Goal: Task Accomplishment & Management: Manage account settings

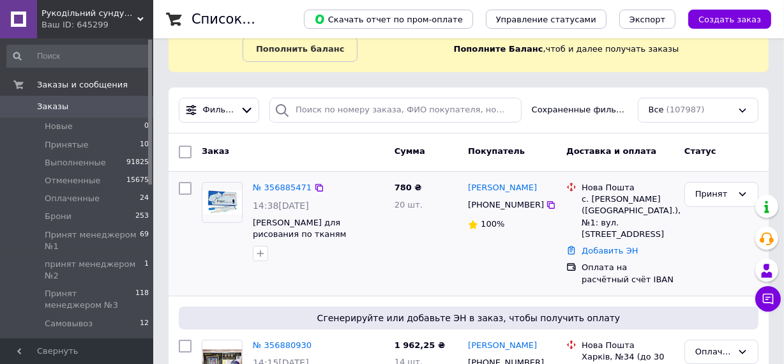
scroll to position [174, 0]
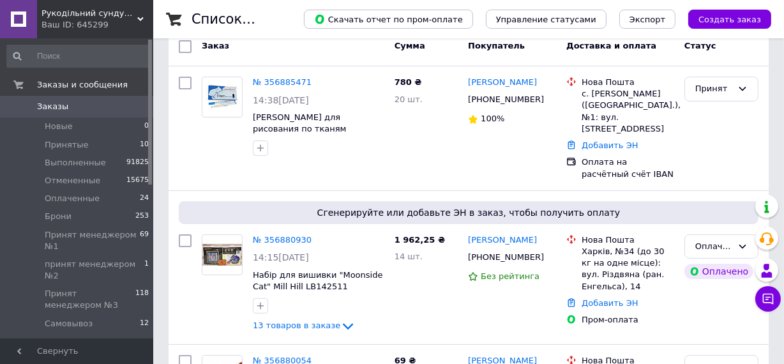
click at [51, 105] on span "Заказы" at bounding box center [52, 106] width 31 height 11
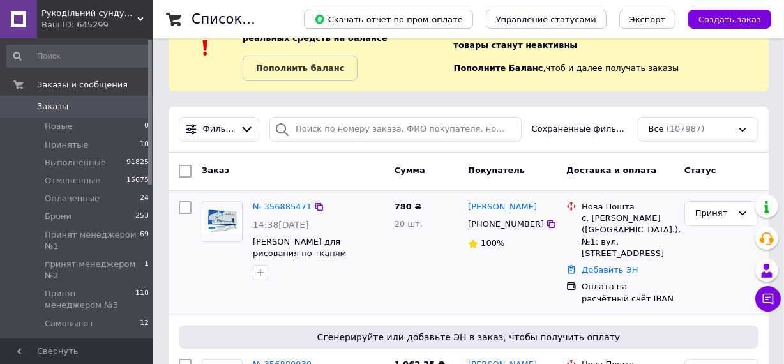
scroll to position [116, 0]
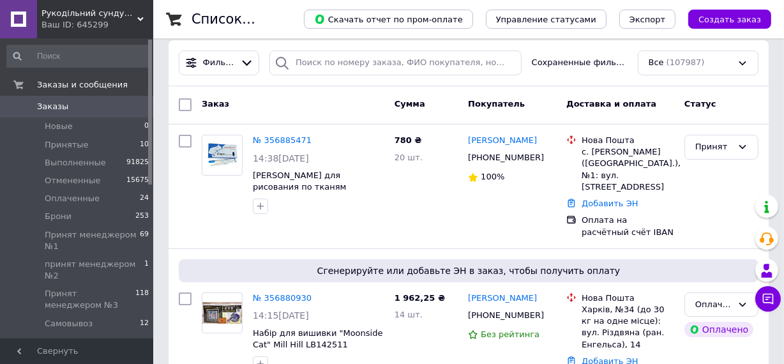
click at [47, 107] on span "Заказы" at bounding box center [52, 106] width 31 height 11
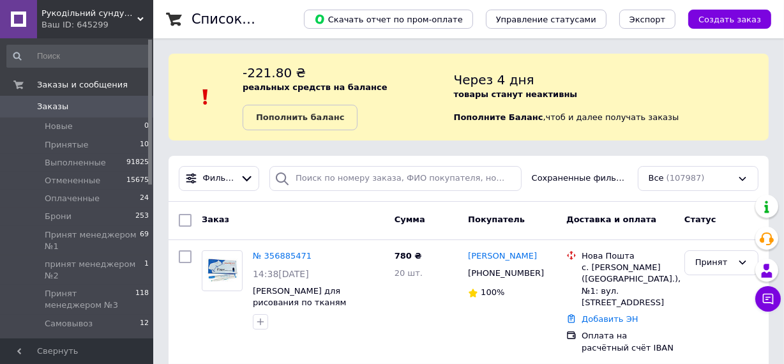
click at [45, 100] on link "Заказы 0" at bounding box center [78, 107] width 156 height 22
click at [54, 103] on span "Заказы" at bounding box center [52, 106] width 31 height 11
click at [68, 104] on span "Заказы" at bounding box center [77, 106] width 81 height 11
click at [48, 102] on span "Заказы" at bounding box center [52, 106] width 31 height 11
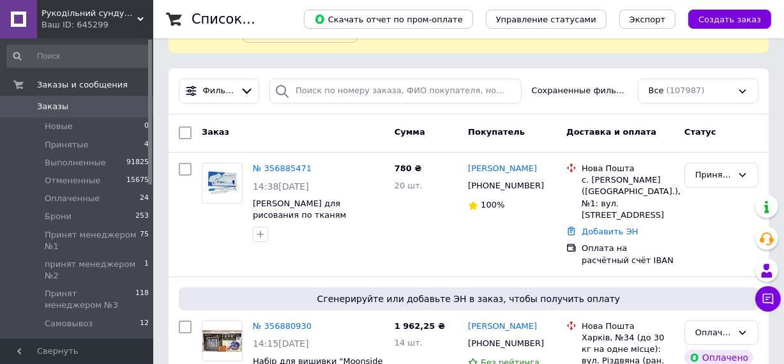
scroll to position [174, 0]
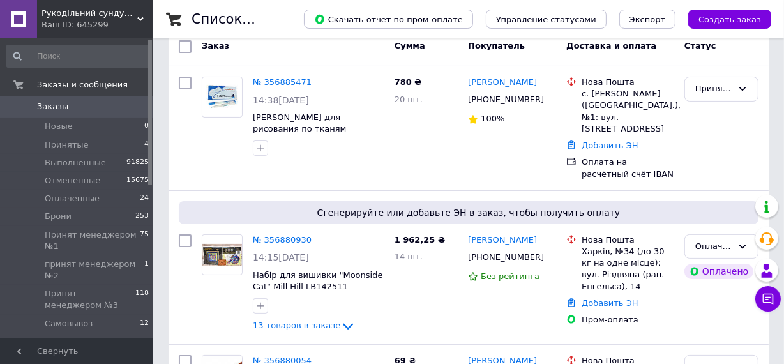
click at [45, 104] on span "Заказы" at bounding box center [52, 106] width 31 height 11
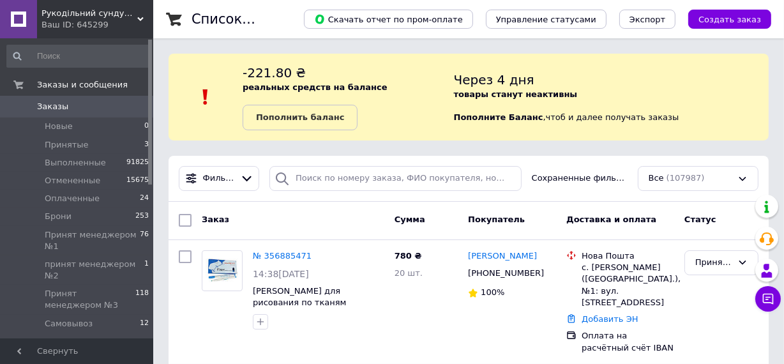
click at [63, 115] on link "Заказы 0" at bounding box center [78, 107] width 156 height 22
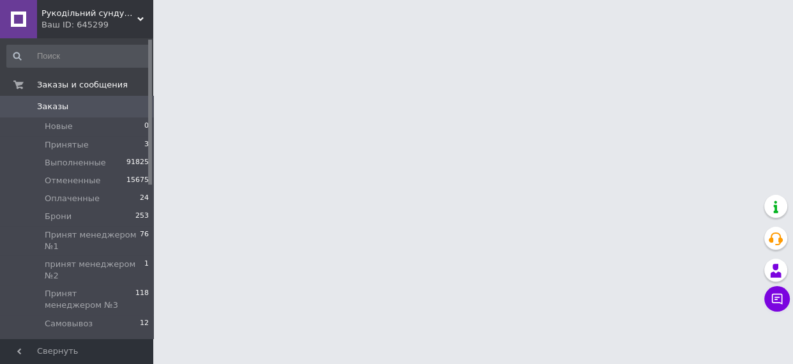
click at [57, 103] on span "Заказы" at bounding box center [52, 106] width 31 height 11
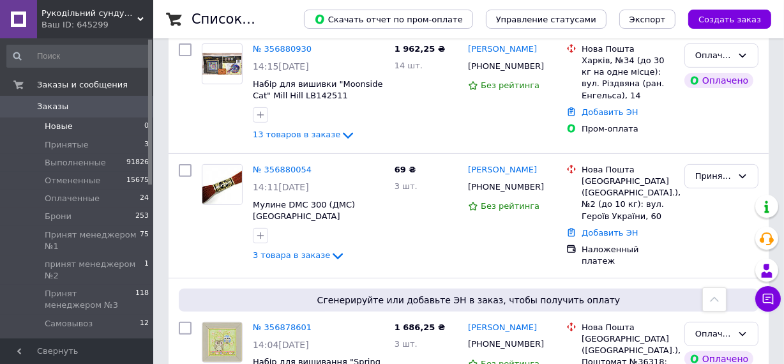
scroll to position [406, 0]
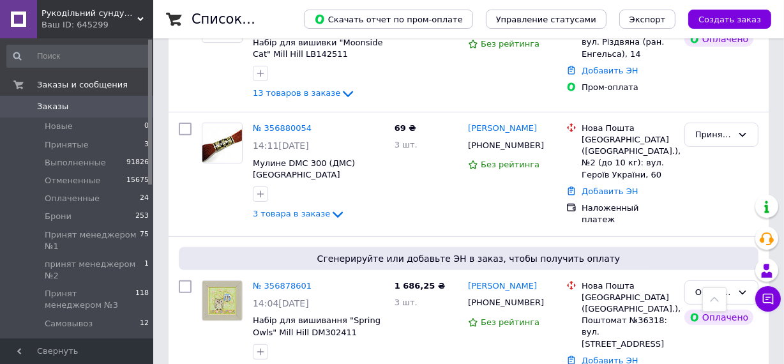
click at [49, 105] on span "Заказы" at bounding box center [52, 106] width 31 height 11
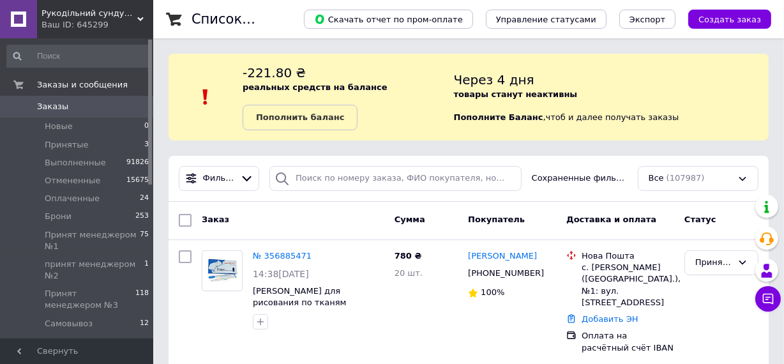
click at [52, 109] on span "Заказы" at bounding box center [52, 106] width 31 height 11
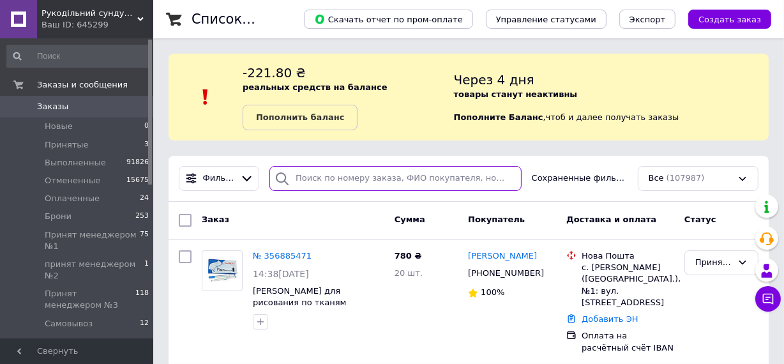
click at [340, 181] on input "search" at bounding box center [396, 178] width 252 height 25
paste input "0672364627"
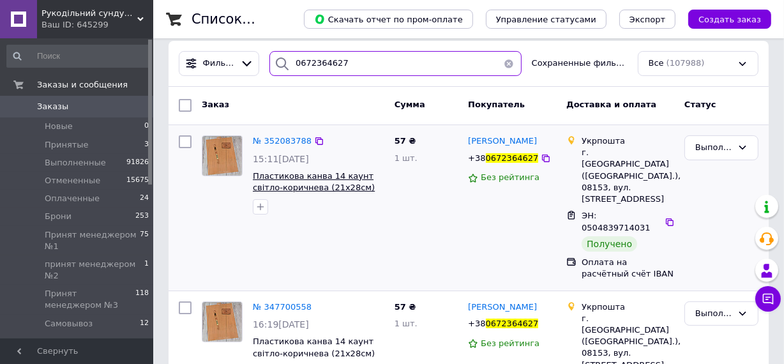
scroll to position [116, 0]
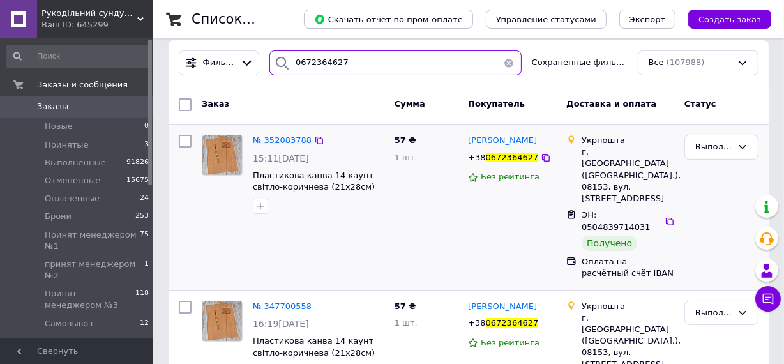
type input "0672364627"
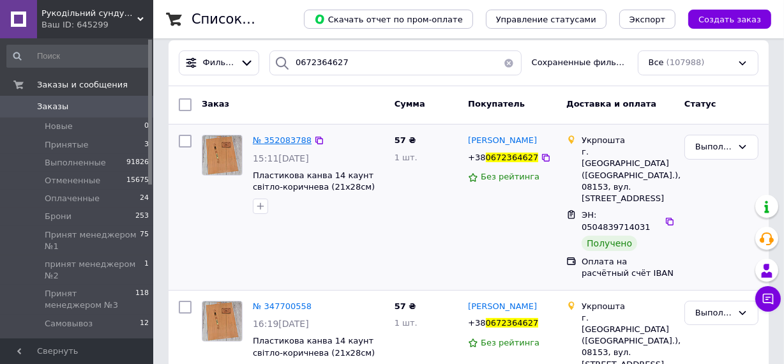
click at [271, 142] on span "№ 352083788" at bounding box center [282, 140] width 59 height 10
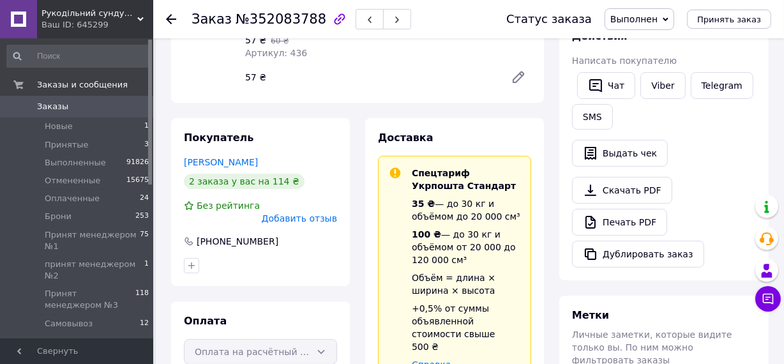
scroll to position [174, 0]
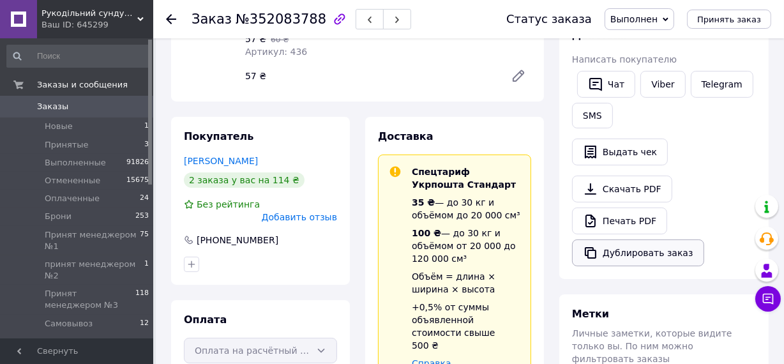
click at [613, 249] on button "Дублировать заказ" at bounding box center [638, 253] width 132 height 27
click at [614, 255] on button "Дублировать заказ" at bounding box center [638, 253] width 132 height 27
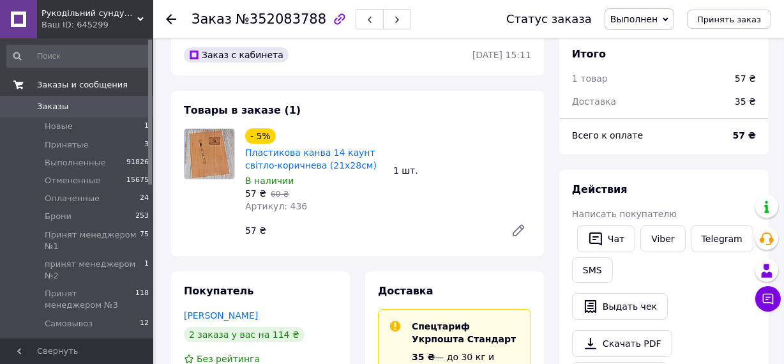
scroll to position [0, 0]
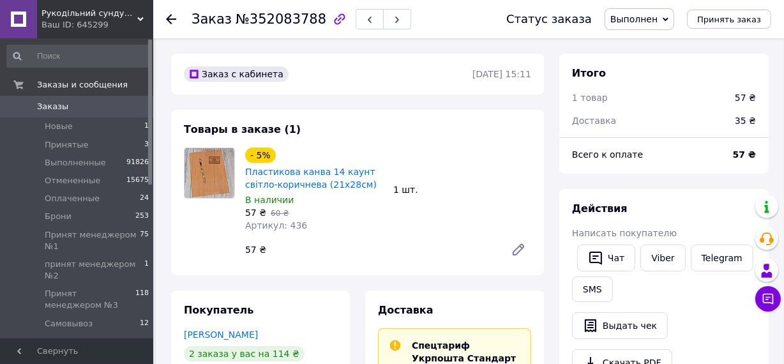
click at [57, 108] on span "Заказы" at bounding box center [52, 106] width 31 height 11
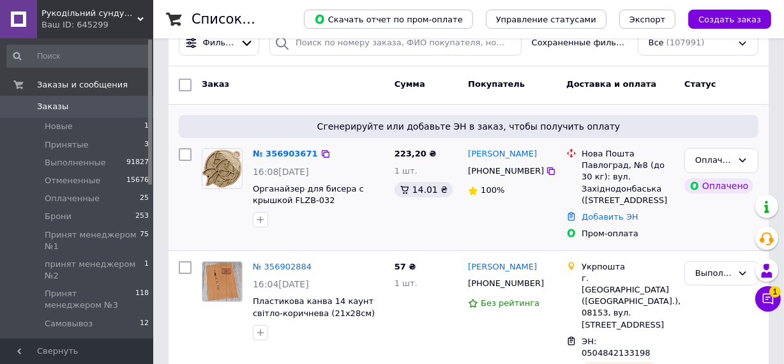
scroll to position [174, 0]
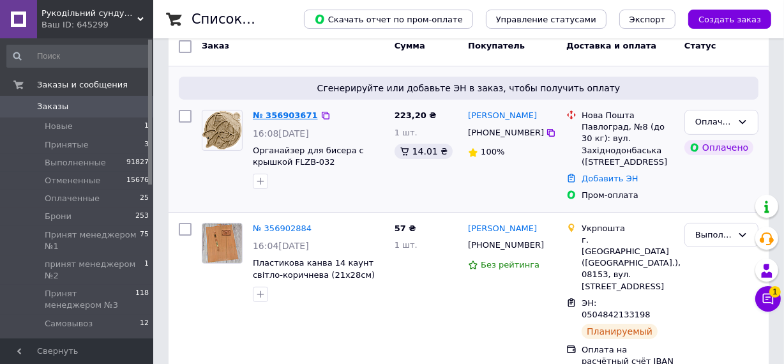
click at [277, 111] on link "№ 356903671" at bounding box center [285, 116] width 65 height 10
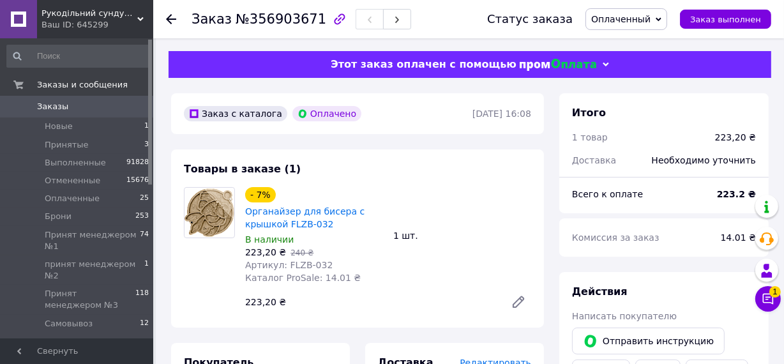
scroll to position [57, 0]
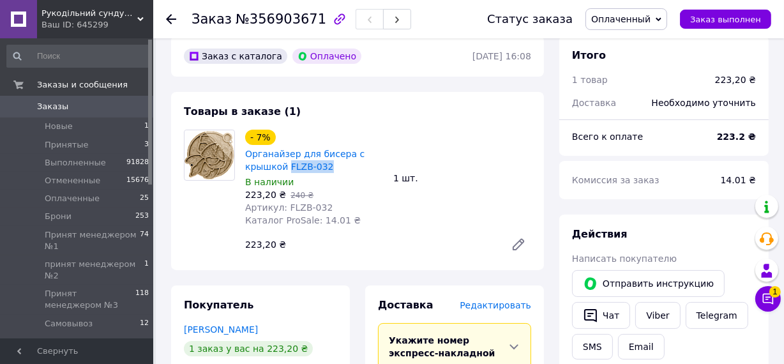
drag, startPoint x: 286, startPoint y: 166, endPoint x: 326, endPoint y: 165, distance: 40.9
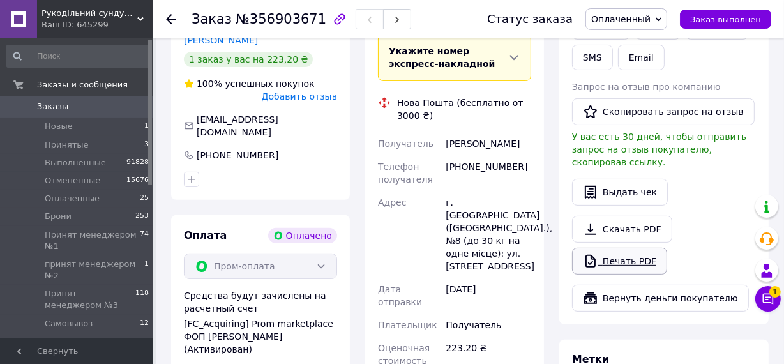
scroll to position [348, 0]
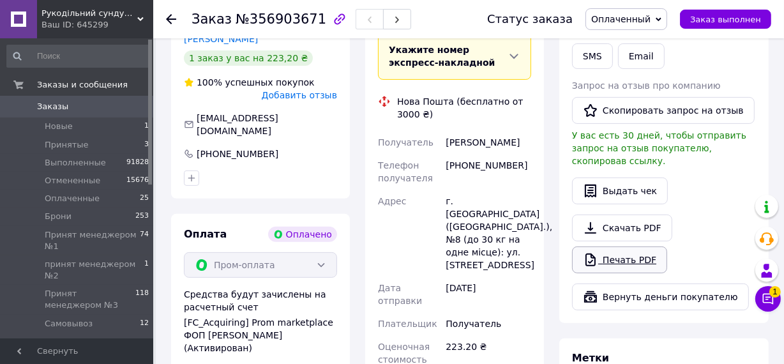
click at [630, 252] on link "Печать PDF" at bounding box center [619, 260] width 95 height 27
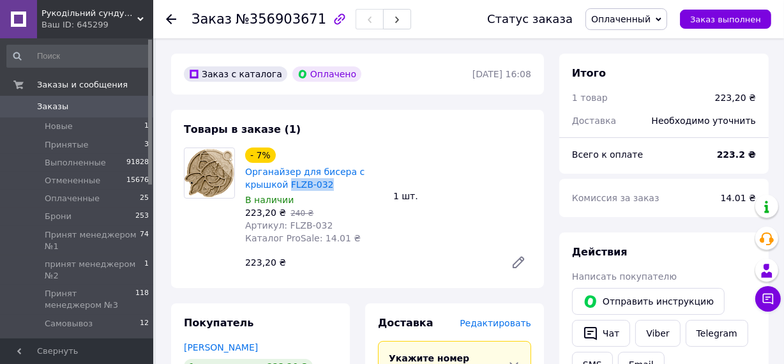
scroll to position [0, 0]
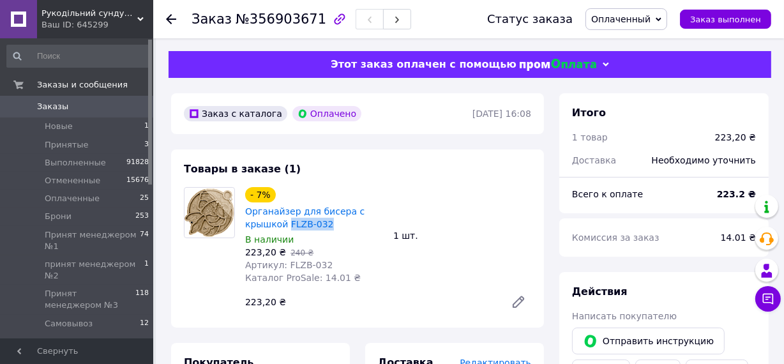
click at [54, 102] on span "Заказы" at bounding box center [52, 106] width 31 height 11
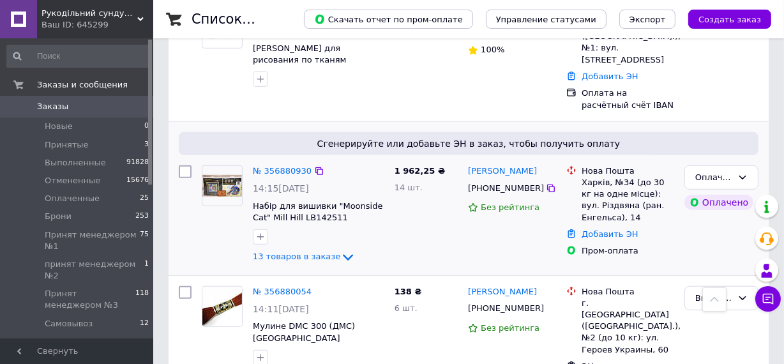
scroll to position [813, 0]
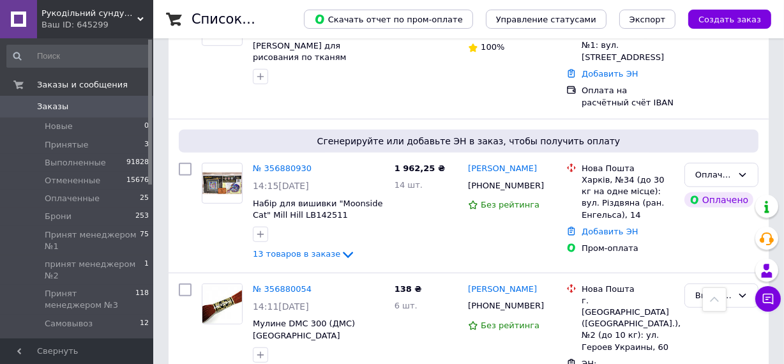
click at [39, 107] on span "Заказы" at bounding box center [52, 106] width 31 height 11
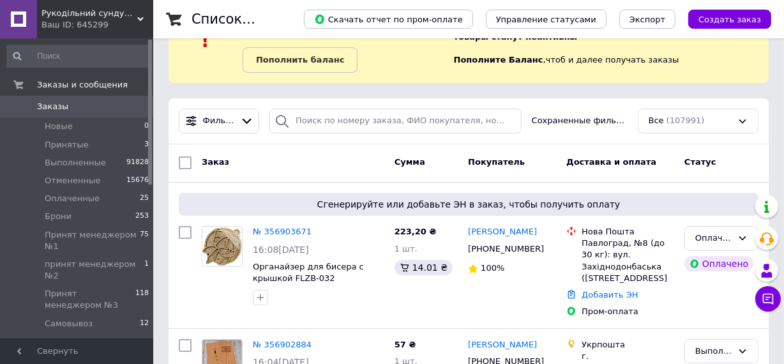
click at [43, 104] on span "Заказы" at bounding box center [52, 106] width 31 height 11
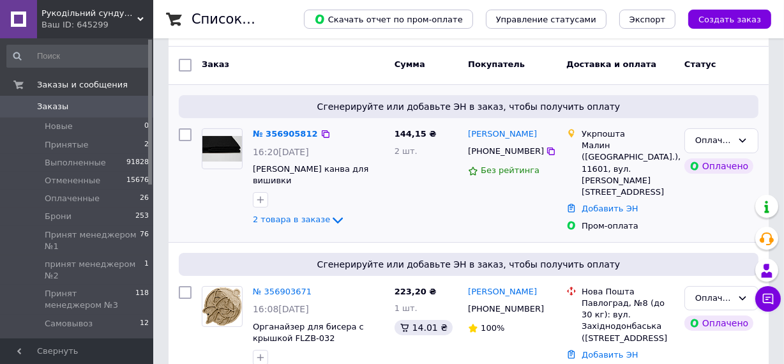
scroll to position [174, 0]
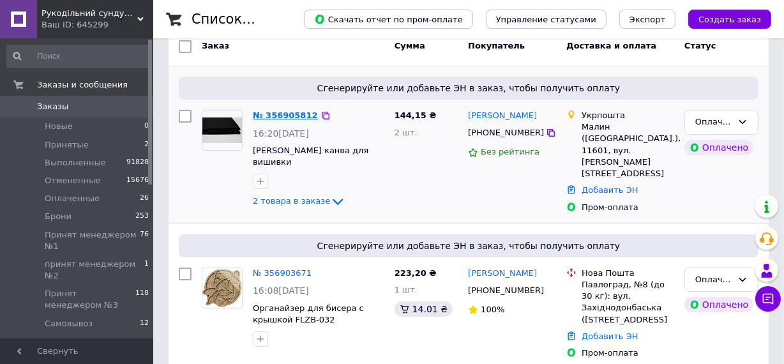
click at [296, 116] on link "№ 356905812" at bounding box center [285, 116] width 65 height 10
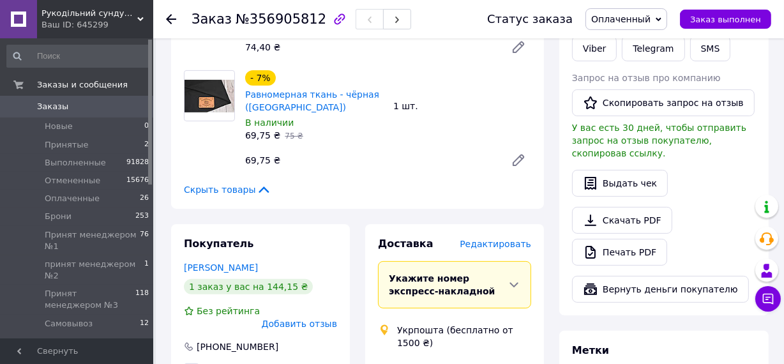
scroll to position [290, 0]
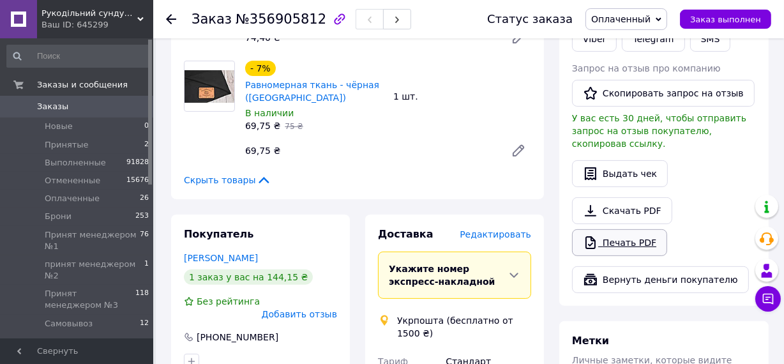
click at [625, 234] on link "Печать PDF" at bounding box center [619, 242] width 95 height 27
click at [43, 105] on span "Заказы" at bounding box center [52, 106] width 31 height 11
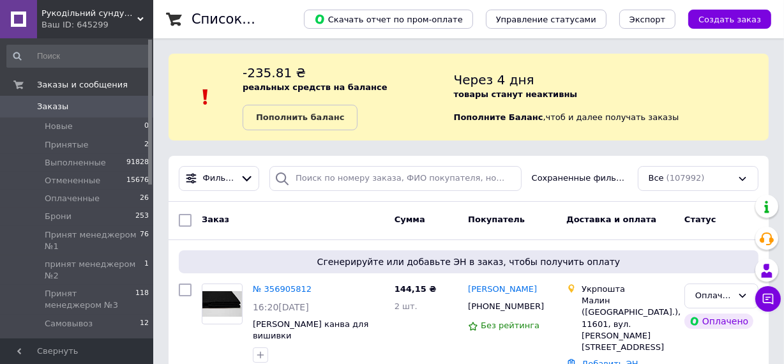
click at [59, 104] on span "Заказы" at bounding box center [52, 106] width 31 height 11
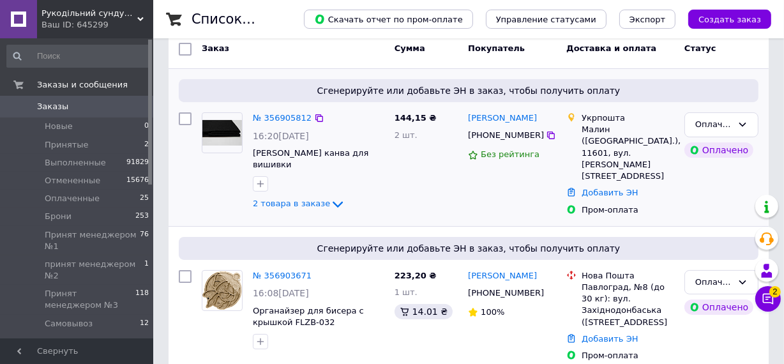
scroll to position [174, 0]
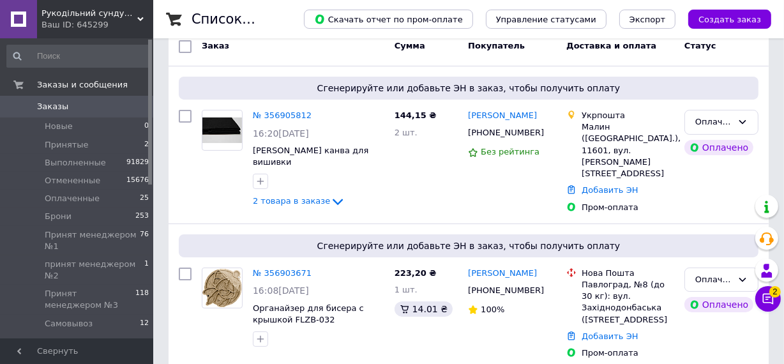
click at [45, 101] on span "Заказы" at bounding box center [52, 106] width 31 height 11
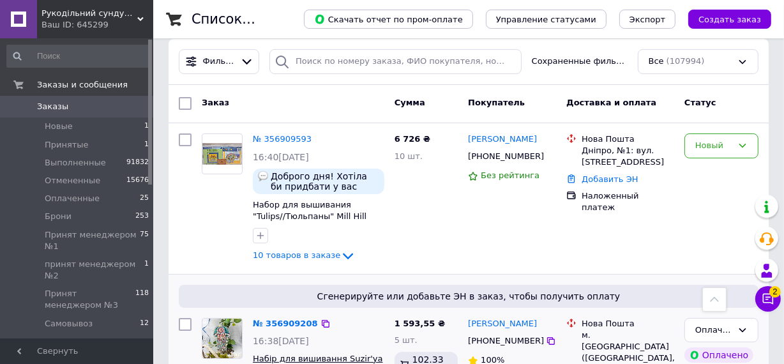
scroll to position [116, 0]
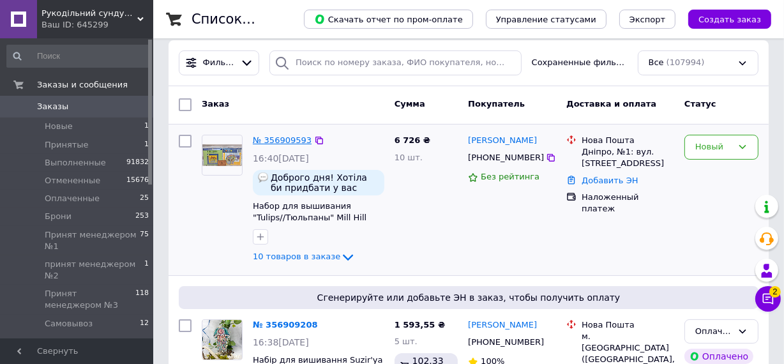
click at [276, 139] on link "№ 356909593" at bounding box center [282, 140] width 59 height 10
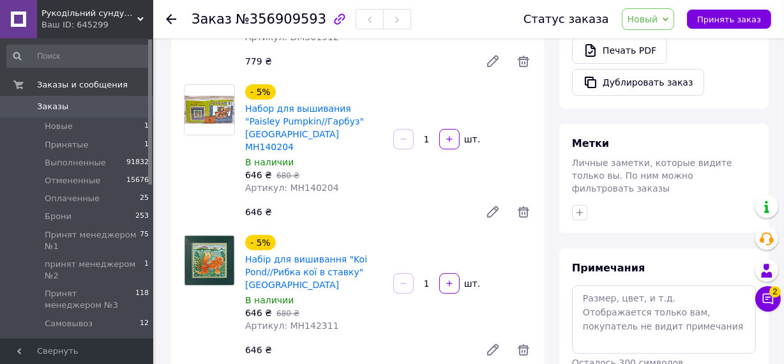
scroll to position [464, 0]
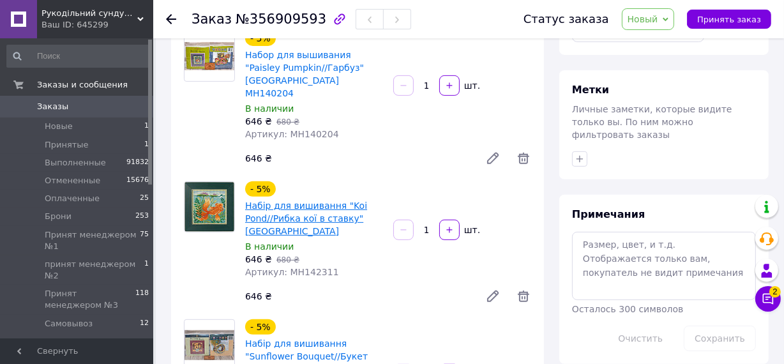
drag, startPoint x: 245, startPoint y: 194, endPoint x: 287, endPoint y: 192, distance: 41.5
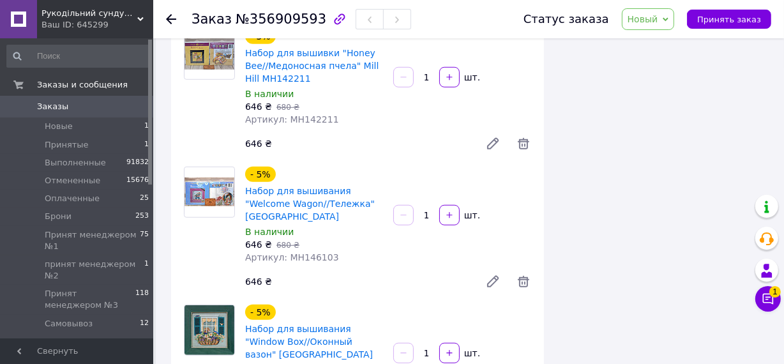
scroll to position [929, 0]
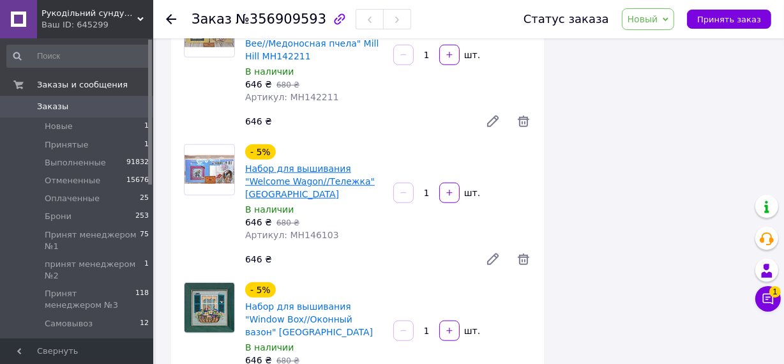
drag, startPoint x: 289, startPoint y: 157, endPoint x: 245, endPoint y: 158, distance: 43.4
click at [245, 162] on span "Набор для вышивания "Welcome Wagon//Тележка" Mill Hill MH146103" at bounding box center [314, 181] width 138 height 38
copy link "MH146103"
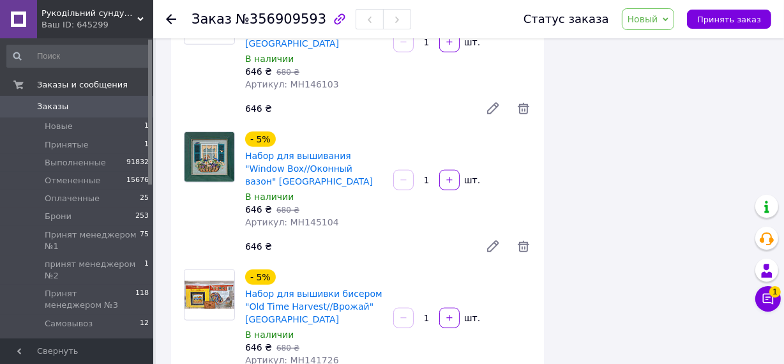
scroll to position [1103, 0]
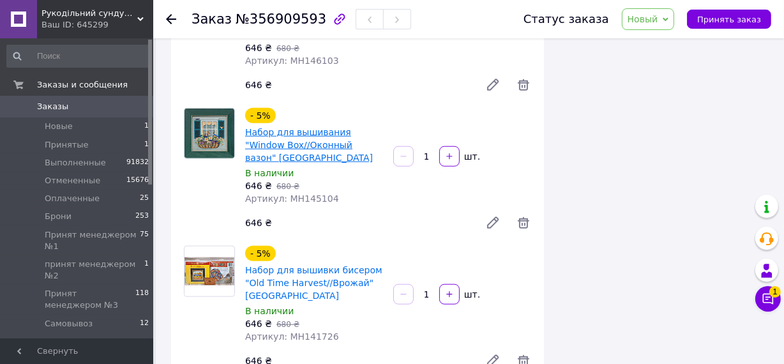
drag, startPoint x: 291, startPoint y: 121, endPoint x: 247, endPoint y: 122, distance: 44.1
click at [247, 126] on span "Набор для вышивания "Window Box//Оконный вазон" Mill Hill MH145104" at bounding box center [314, 145] width 138 height 38
copy link "MH145104"
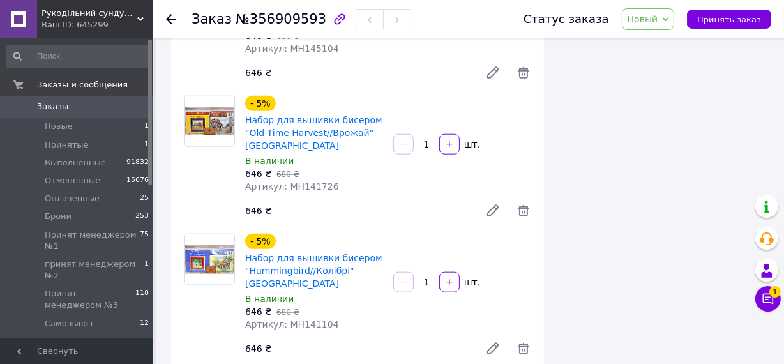
scroll to position [1278, 0]
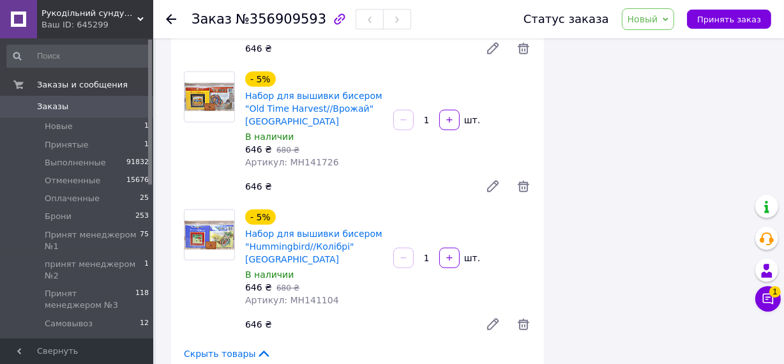
drag, startPoint x: 291, startPoint y: 222, endPoint x: 243, endPoint y: 223, distance: 47.3
click at [244, 226] on div "Набор для вышивки бисером "Hummingbird//Колібрі" Mill Hill MH141104" at bounding box center [314, 246] width 141 height 41
copy link "MH141104"
click at [719, 19] on span "Принять заказ" at bounding box center [730, 20] width 64 height 10
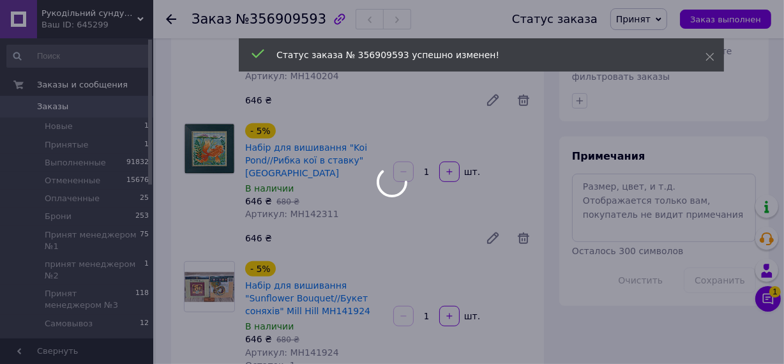
scroll to position [290, 0]
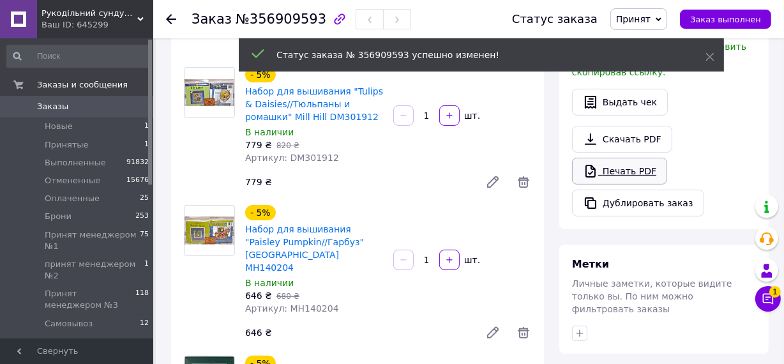
click at [623, 165] on link "Печать PDF" at bounding box center [619, 171] width 95 height 27
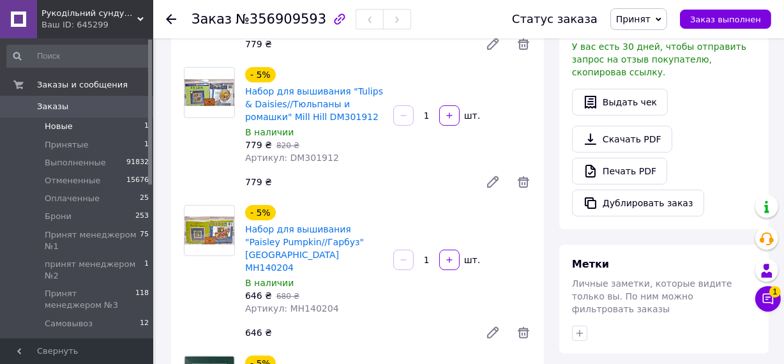
click at [57, 124] on span "Новые" at bounding box center [59, 126] width 28 height 11
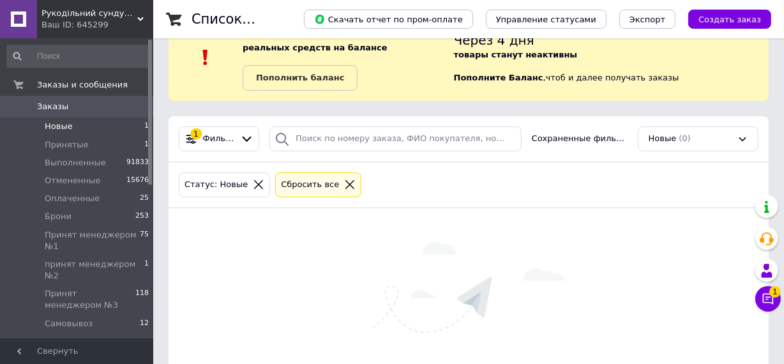
scroll to position [106, 0]
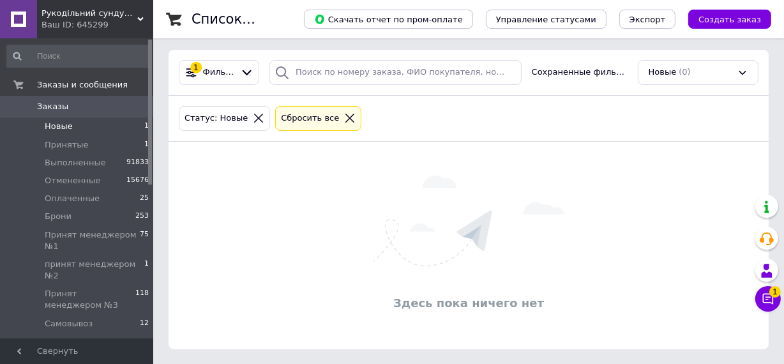
click at [53, 107] on span "Заказы" at bounding box center [52, 106] width 31 height 11
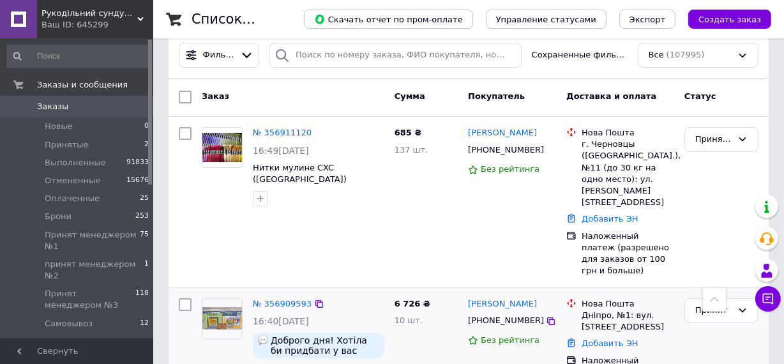
scroll to position [116, 0]
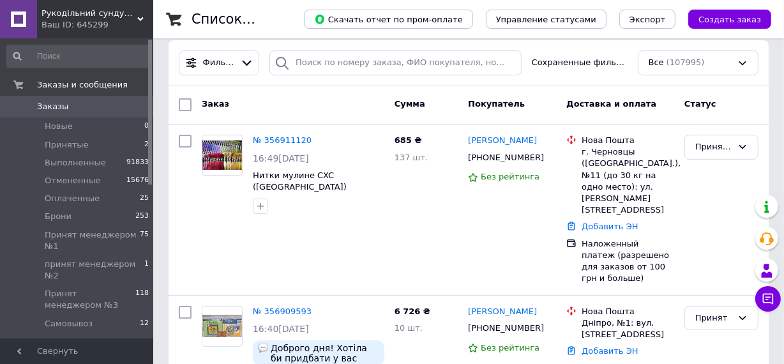
click at [45, 104] on span "Заказы" at bounding box center [52, 106] width 31 height 11
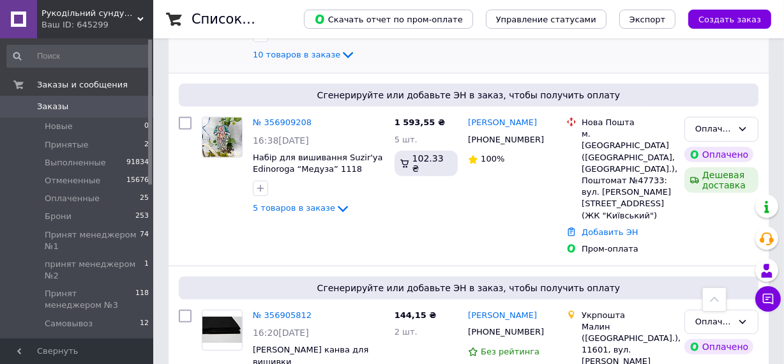
scroll to position [232, 0]
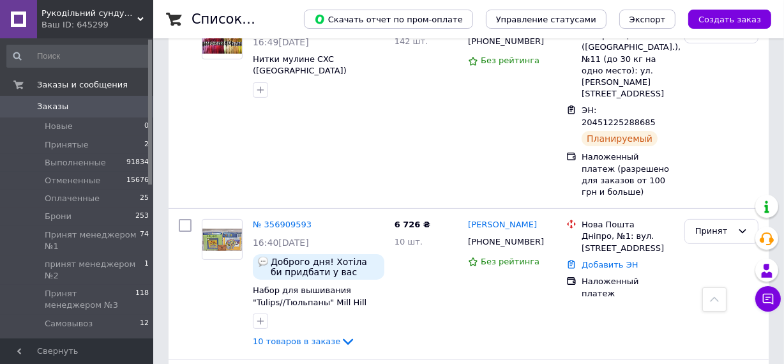
click at [46, 105] on span "Заказы" at bounding box center [52, 106] width 31 height 11
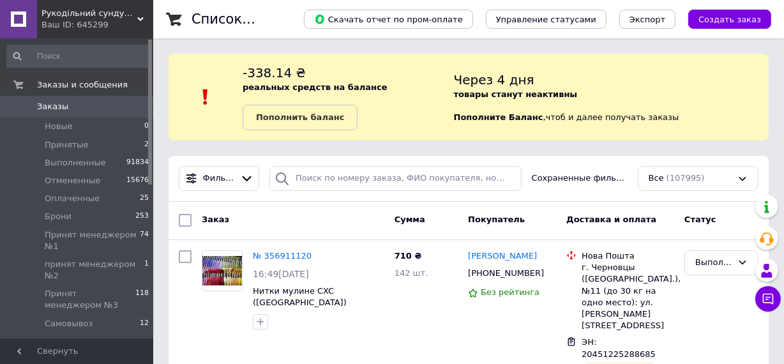
click at [45, 102] on span "Заказы" at bounding box center [52, 106] width 31 height 11
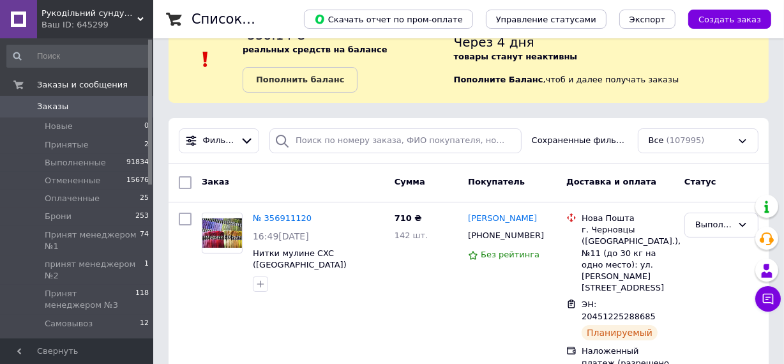
scroll to position [57, 0]
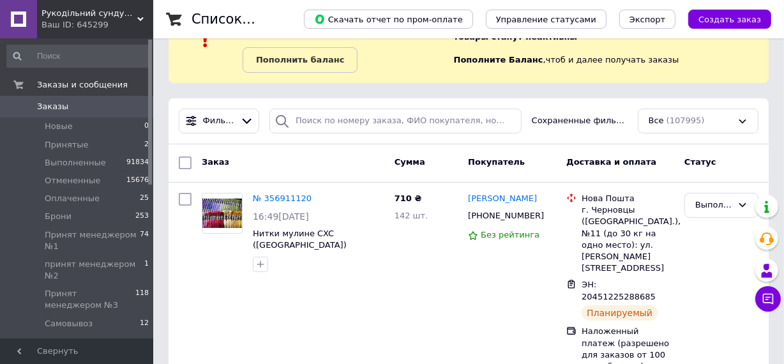
click at [53, 101] on span "Заказы" at bounding box center [52, 106] width 31 height 11
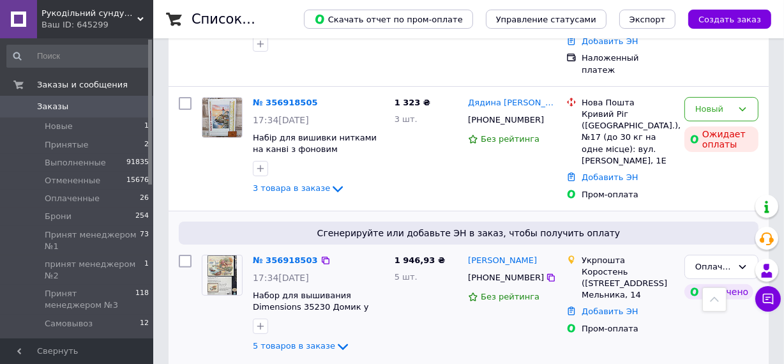
scroll to position [232, 0]
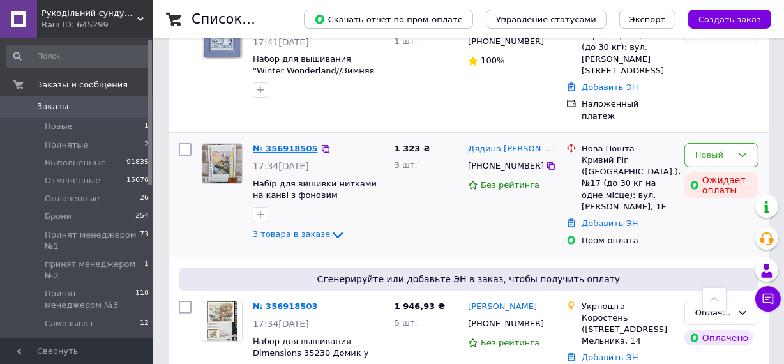
click at [278, 144] on link "№ 356918505" at bounding box center [285, 149] width 65 height 10
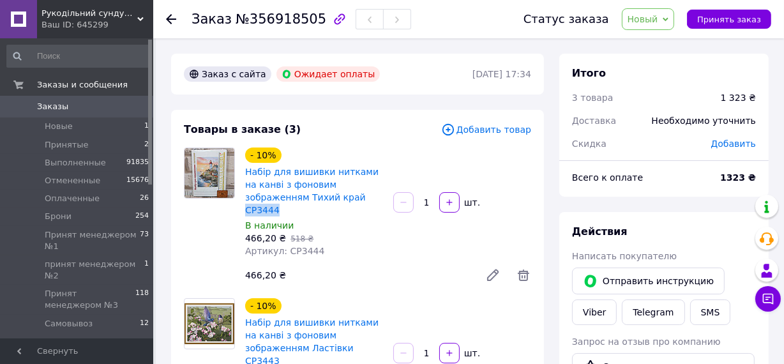
drag, startPoint x: 294, startPoint y: 195, endPoint x: 328, endPoint y: 199, distance: 34.0
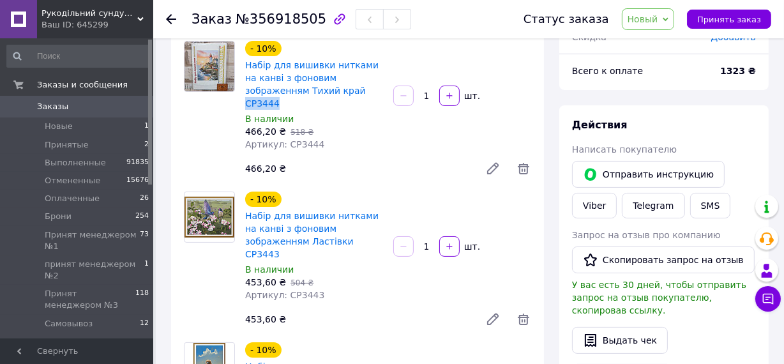
scroll to position [116, 0]
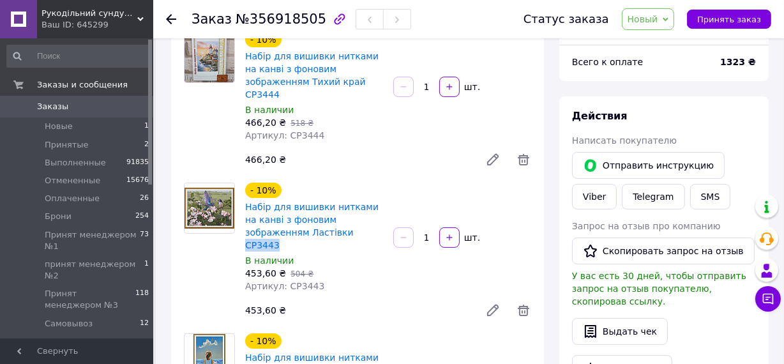
drag, startPoint x: 284, startPoint y: 215, endPoint x: 317, endPoint y: 222, distance: 33.2
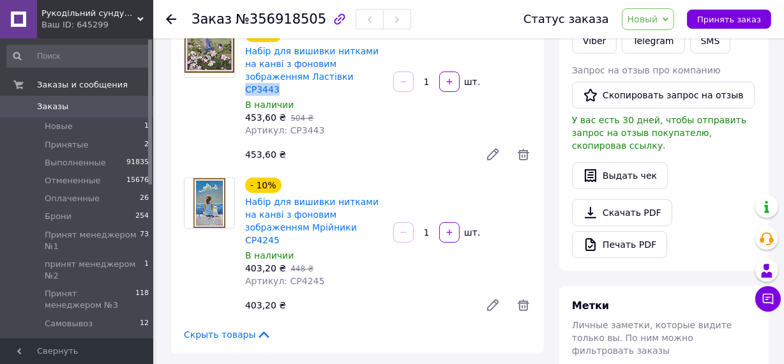
scroll to position [290, 0]
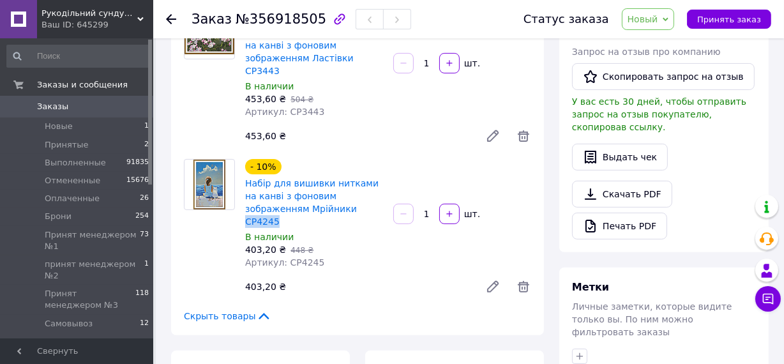
drag, startPoint x: 289, startPoint y: 183, endPoint x: 322, endPoint y: 176, distance: 33.3
click at [733, 11] on button "Принять заказ" at bounding box center [729, 19] width 84 height 19
click at [614, 213] on link "Печать PDF" at bounding box center [619, 226] width 95 height 27
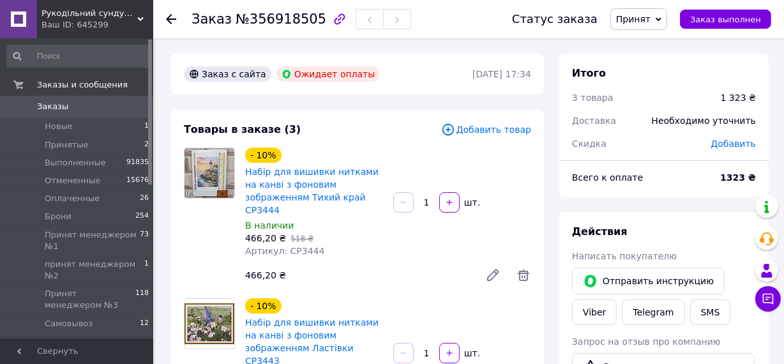
scroll to position [232, 0]
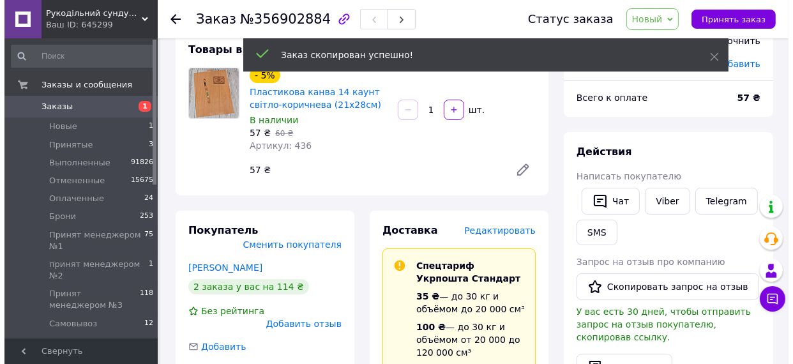
scroll to position [57, 0]
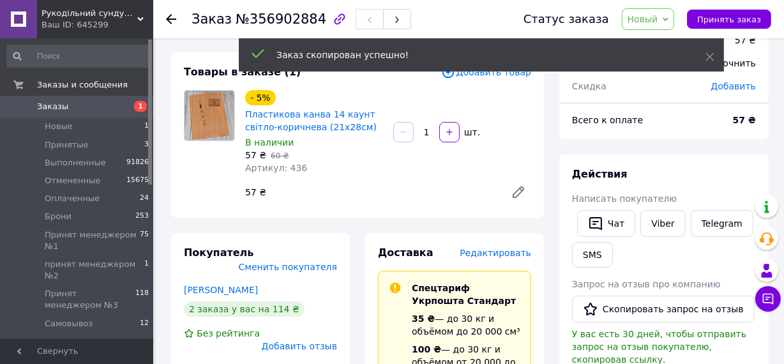
click at [495, 252] on span "Редактировать" at bounding box center [496, 253] width 72 height 10
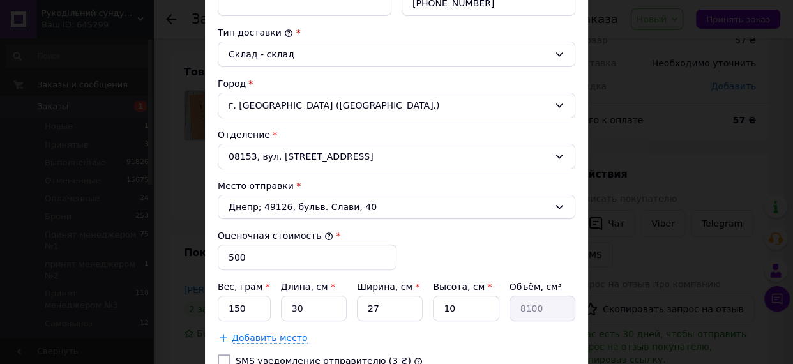
scroll to position [348, 0]
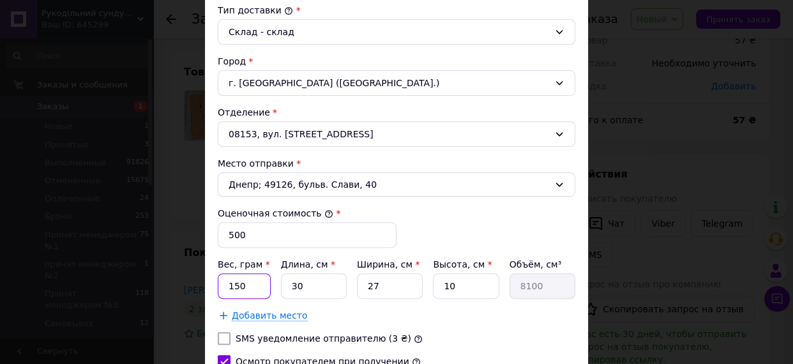
drag, startPoint x: 242, startPoint y: 286, endPoint x: 222, endPoint y: 286, distance: 20.4
click at [222, 286] on input "150" at bounding box center [244, 286] width 53 height 26
type input "500"
drag, startPoint x: 306, startPoint y: 284, endPoint x: 280, endPoint y: 281, distance: 25.7
click at [281, 281] on input "30" at bounding box center [314, 286] width 66 height 26
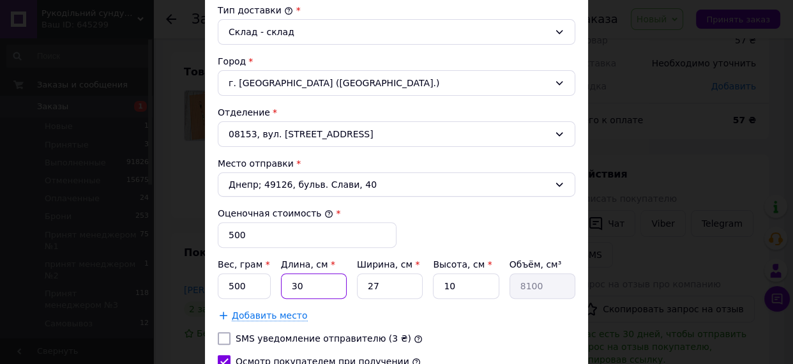
click at [301, 287] on input "30" at bounding box center [314, 286] width 66 height 26
type input "3"
type input "810"
type input "35"
type input "9450"
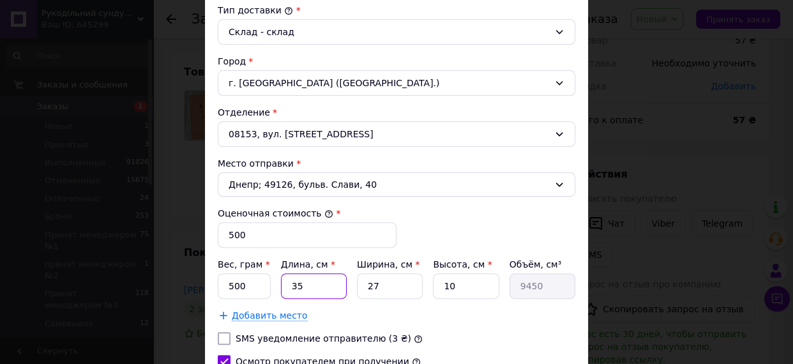
type input "35"
drag, startPoint x: 392, startPoint y: 278, endPoint x: 370, endPoint y: 283, distance: 21.5
click at [370, 283] on input "27" at bounding box center [390, 286] width 66 height 26
type input "25"
type input "8750"
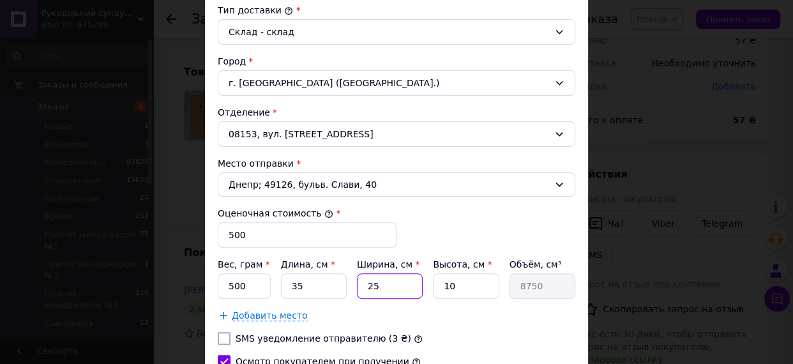
type input "25"
click at [465, 281] on input "10" at bounding box center [466, 286] width 66 height 26
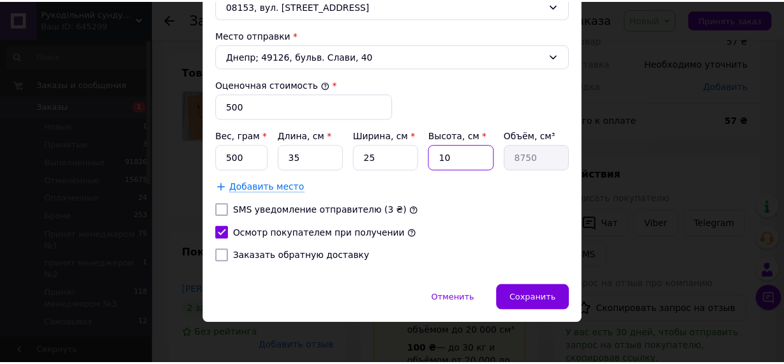
scroll to position [480, 0]
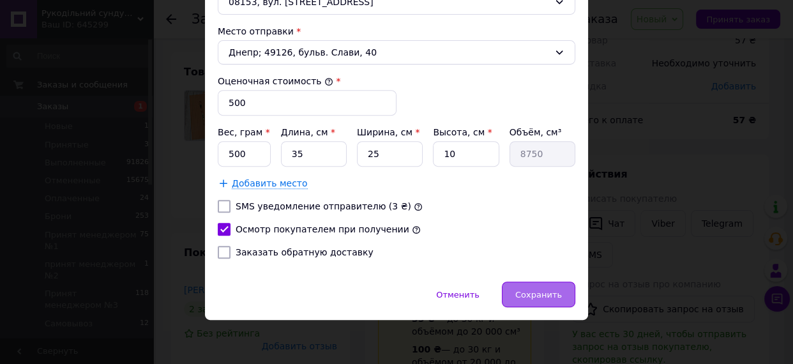
click at [540, 296] on span "Сохранить" at bounding box center [538, 295] width 47 height 10
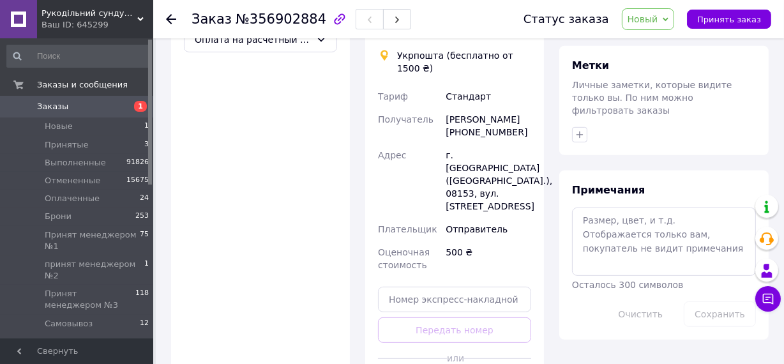
scroll to position [523, 0]
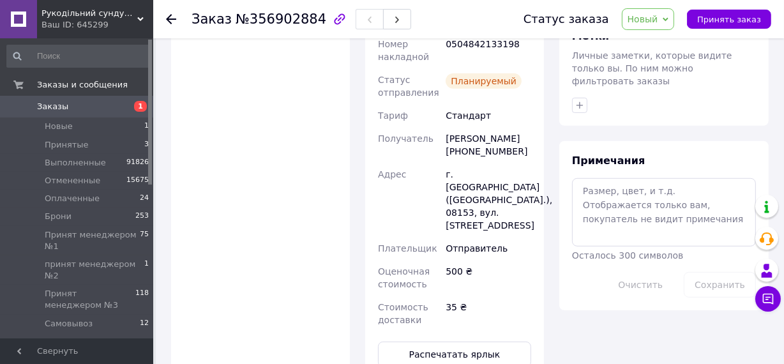
scroll to position [464, 0]
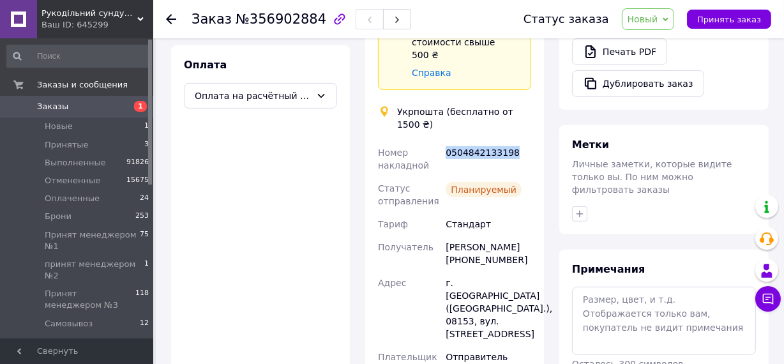
drag, startPoint x: 446, startPoint y: 125, endPoint x: 514, endPoint y: 126, distance: 67.7
click at [514, 141] on div "0504842133198" at bounding box center [488, 159] width 91 height 36
copy div "0504842133198"
click at [47, 106] on span "Заказы" at bounding box center [52, 106] width 31 height 11
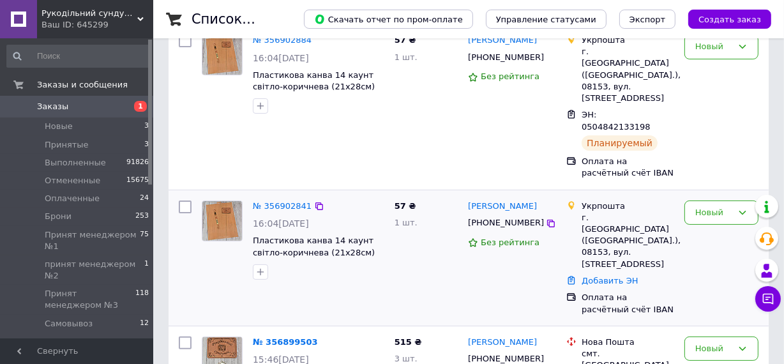
scroll to position [232, 0]
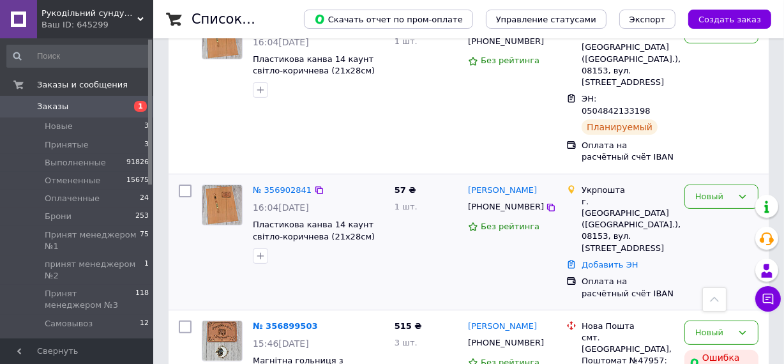
click at [728, 190] on div "Новый" at bounding box center [714, 196] width 37 height 13
click at [710, 258] on li "Отменен" at bounding box center [721, 270] width 73 height 24
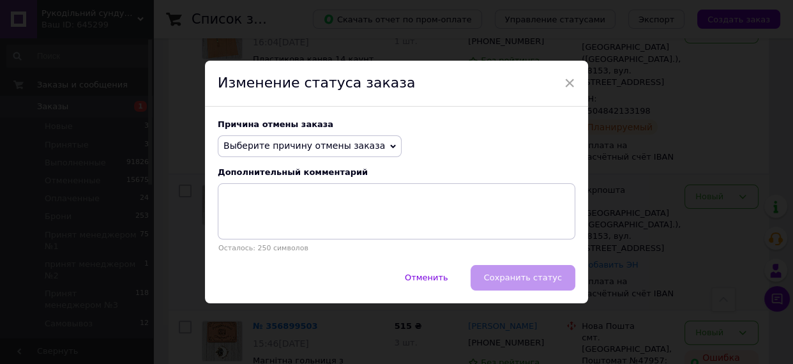
click at [264, 143] on span "Выберите причину отмены заказа" at bounding box center [305, 146] width 162 height 10
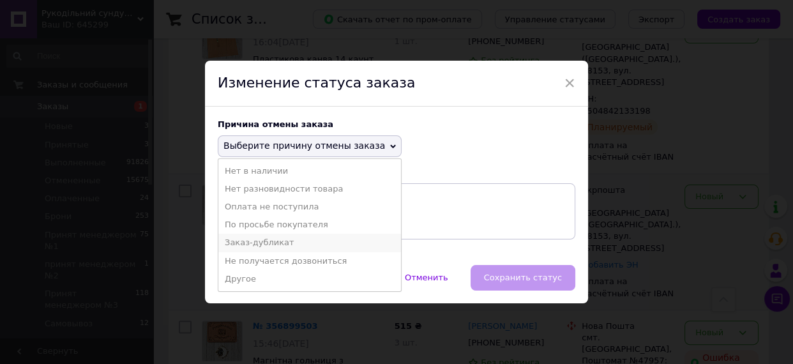
click at [258, 241] on li "Заказ-дубликат" at bounding box center [309, 243] width 183 height 18
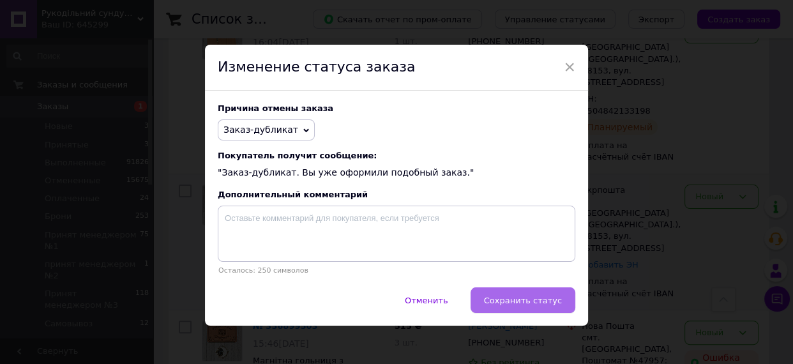
click at [505, 301] on span "Сохранить статус" at bounding box center [523, 301] width 78 height 10
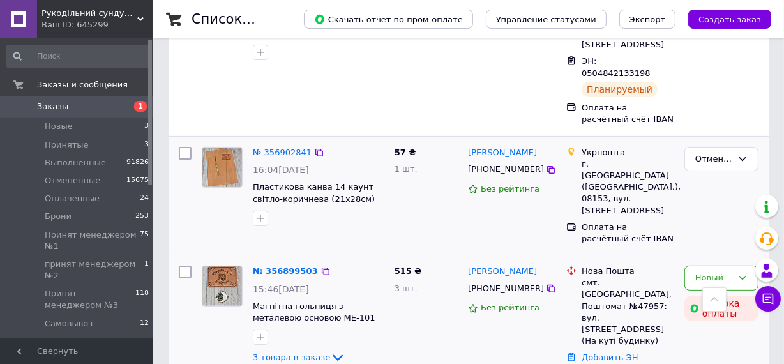
scroll to position [290, 0]
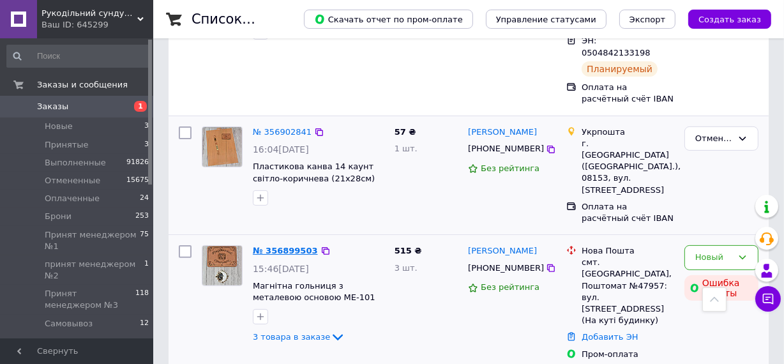
click at [294, 246] on link "№ 356899503" at bounding box center [285, 251] width 65 height 10
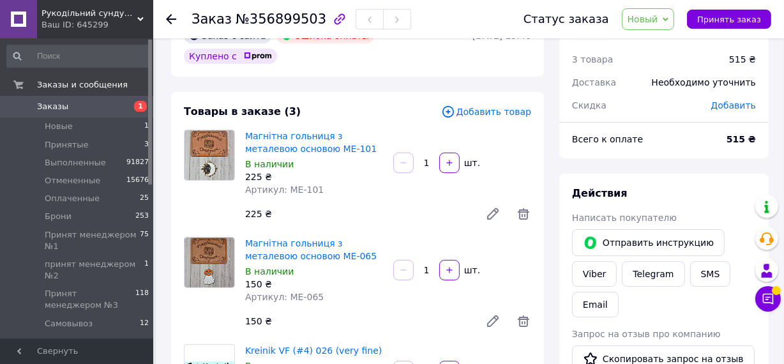
scroll to position [57, 0]
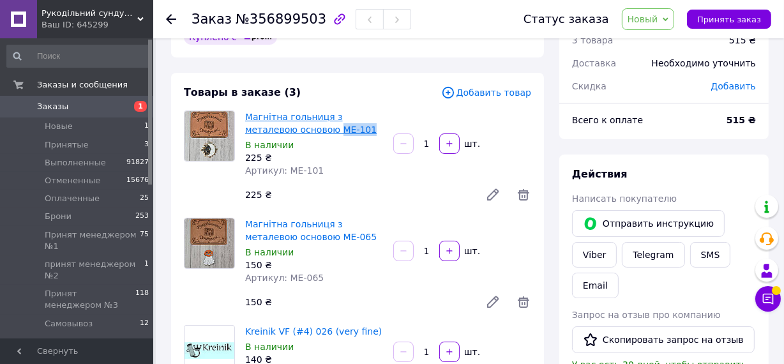
drag, startPoint x: 286, startPoint y: 109, endPoint x: 314, endPoint y: 109, distance: 28.1
drag, startPoint x: 284, startPoint y: 257, endPoint x: 313, endPoint y: 258, distance: 29.4
click at [313, 273] on span "Артикул: МЕ-065" at bounding box center [284, 278] width 79 height 10
copy span "МЕ-065"
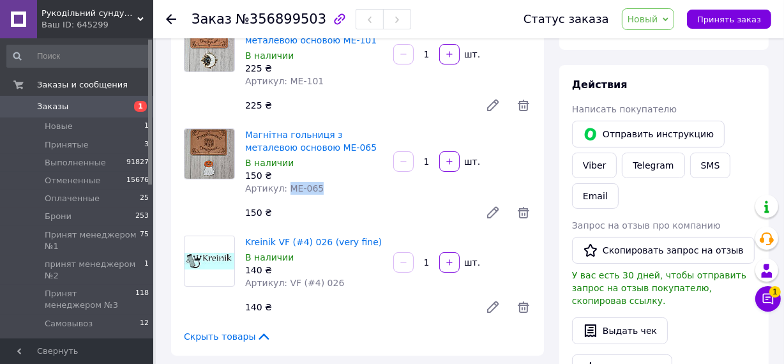
scroll to position [174, 0]
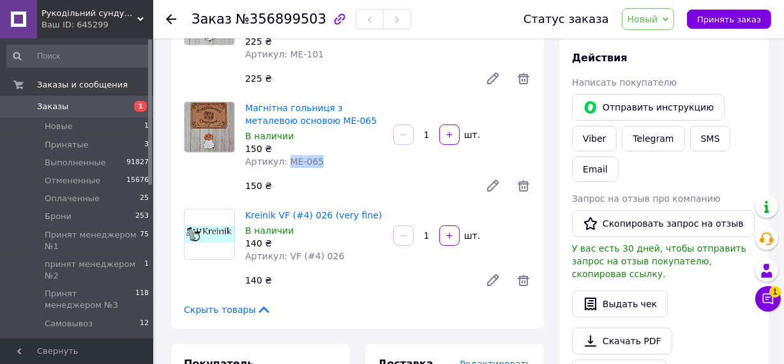
click at [494, 275] on icon at bounding box center [493, 280] width 10 height 10
click at [726, 19] on span "Принять заказ" at bounding box center [730, 20] width 64 height 10
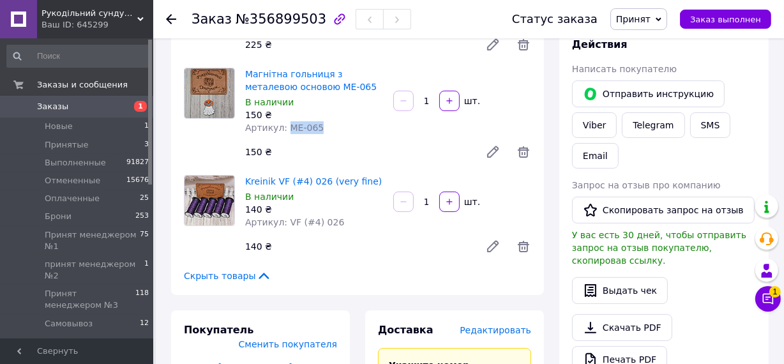
scroll to position [348, 0]
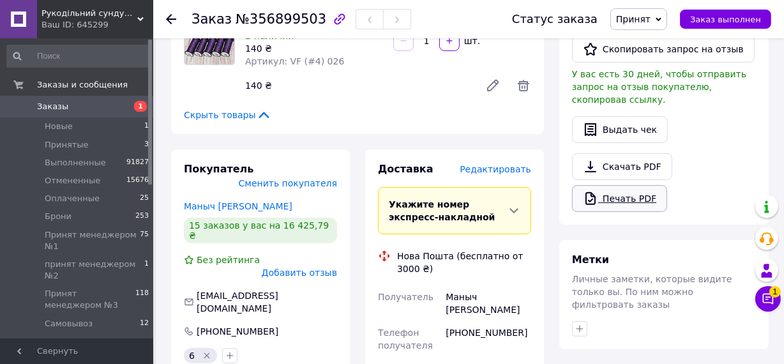
click at [624, 185] on link "Печать PDF" at bounding box center [619, 198] width 95 height 27
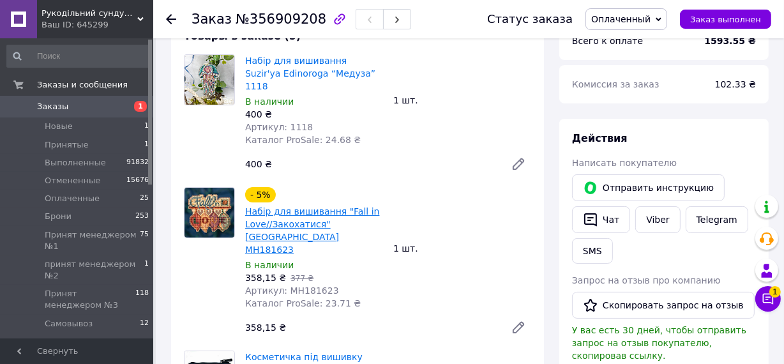
scroll to position [174, 0]
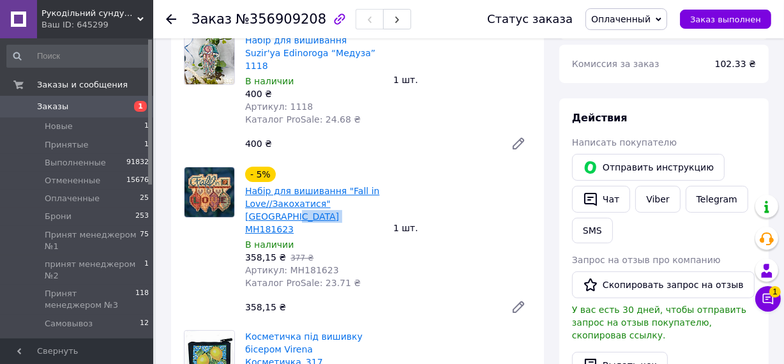
drag, startPoint x: 288, startPoint y: 207, endPoint x: 245, endPoint y: 209, distance: 42.8
click at [245, 209] on span "Набір для вишивання "Fall in Love//Закохатися" [GEOGRAPHIC_DATA] MH181623" at bounding box center [314, 210] width 138 height 51
copy link "MH181623"
click at [300, 205] on span "Набір для вишивання "Fall in Love//Закохатися" [GEOGRAPHIC_DATA] MH181623" at bounding box center [314, 210] width 138 height 51
drag, startPoint x: 293, startPoint y: 204, endPoint x: 336, endPoint y: 181, distance: 48.9
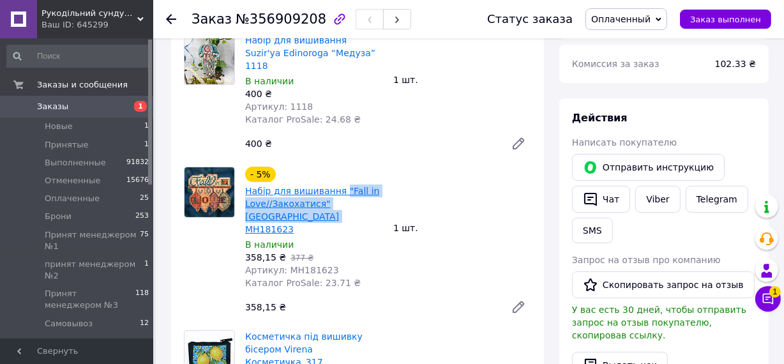
click at [336, 185] on span "Набір для вишивання "Fall in Love//Закохатися" [GEOGRAPHIC_DATA] MH181623" at bounding box center [314, 210] width 138 height 51
copy link ""Fall in Love//Закохатися" [GEOGRAPHIC_DATA]"
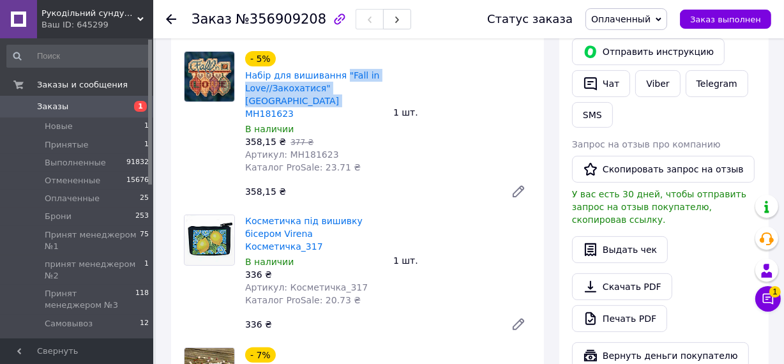
scroll to position [290, 0]
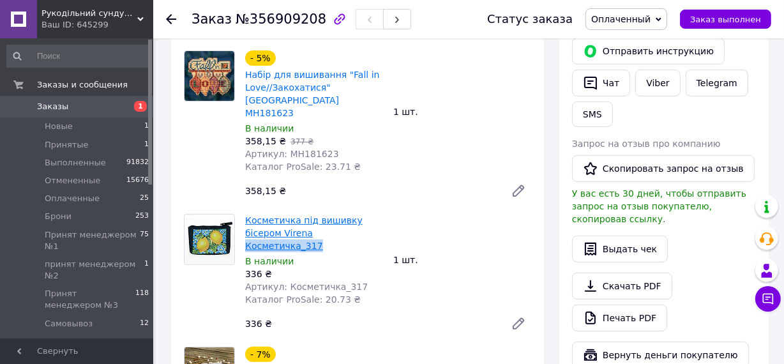
drag, startPoint x: 273, startPoint y: 208, endPoint x: 337, endPoint y: 205, distance: 64.6
copy link "Косметичка_317"
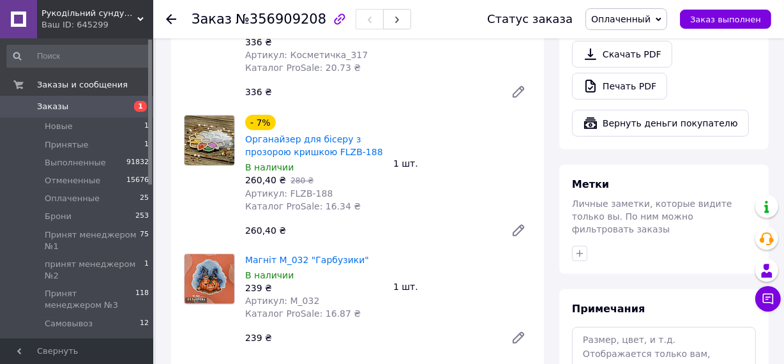
scroll to position [523, 0]
drag, startPoint x: 282, startPoint y: 153, endPoint x: 341, endPoint y: 149, distance: 58.9
click at [341, 187] on div "Артикул: FLZB-188" at bounding box center [314, 193] width 138 height 13
copy span "FLZB-188"
drag, startPoint x: 276, startPoint y: 219, endPoint x: 300, endPoint y: 220, distance: 24.3
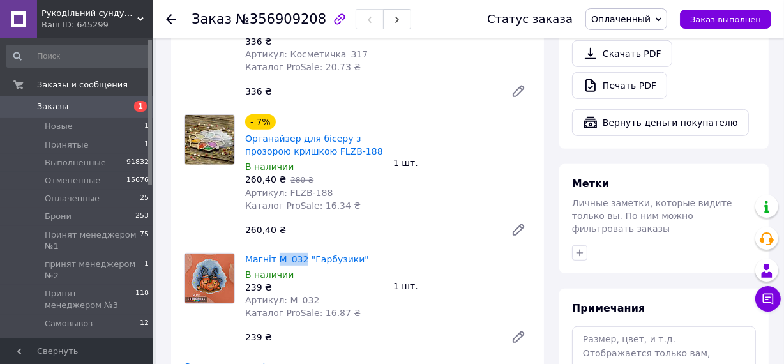
copy link "М_032"
drag, startPoint x: 355, startPoint y: 222, endPoint x: 247, endPoint y: 222, distance: 108.0
click at [247, 253] on span "Магніт М_032 "Гарбузики"" at bounding box center [314, 259] width 138 height 13
copy link "Магніт М_032 "Гарбузики""
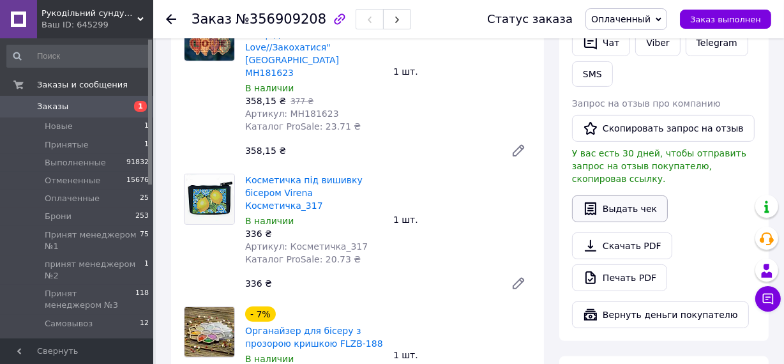
scroll to position [406, 0]
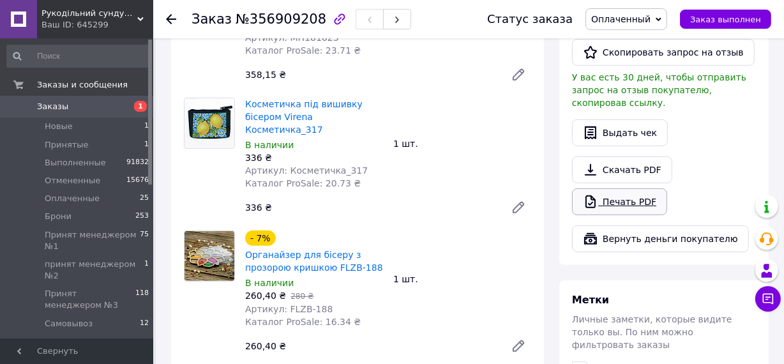
click at [619, 188] on link "Печать PDF" at bounding box center [619, 201] width 95 height 27
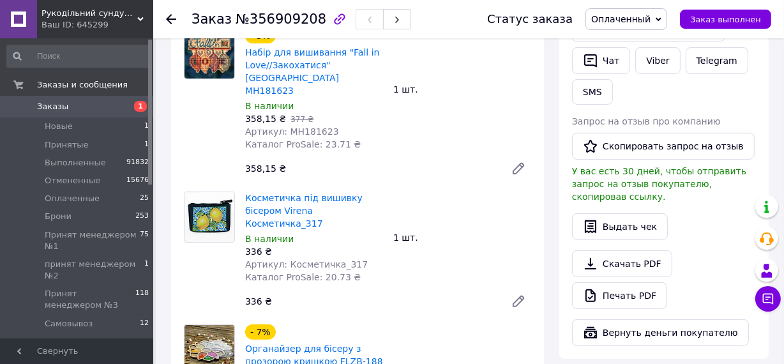
scroll to position [174, 0]
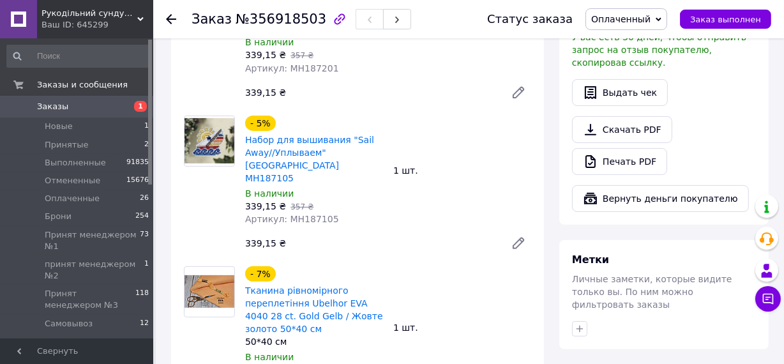
scroll to position [116, 0]
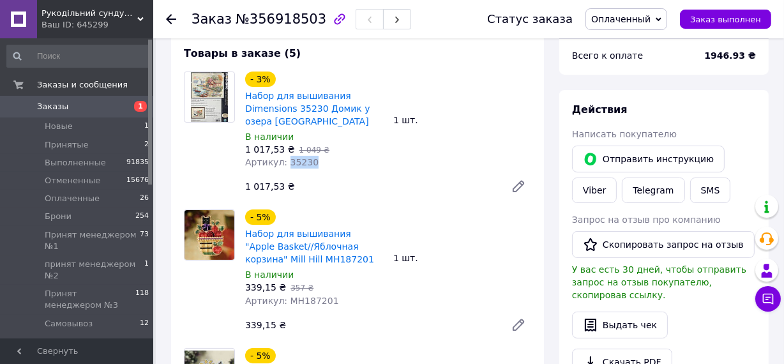
drag, startPoint x: 282, startPoint y: 165, endPoint x: 306, endPoint y: 165, distance: 23.6
click at [306, 165] on span "Артикул: 35230" at bounding box center [281, 162] width 73 height 10
copy span "35230"
click at [312, 166] on div "Артикул: 35230" at bounding box center [314, 162] width 138 height 13
drag, startPoint x: 328, startPoint y: 128, endPoint x: 293, endPoint y: 112, distance: 38.0
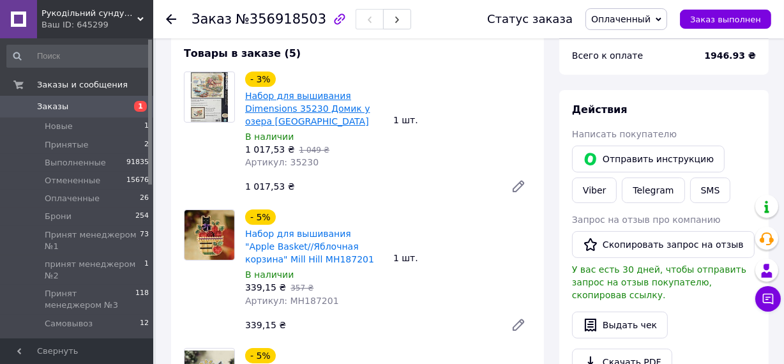
click at [293, 112] on span "Набор для вышивания Dimensions 35230 Домик у озера Peaceful Lake House" at bounding box center [314, 108] width 138 height 38
copy link "35230 Домик у озера Peaceful Lake House"
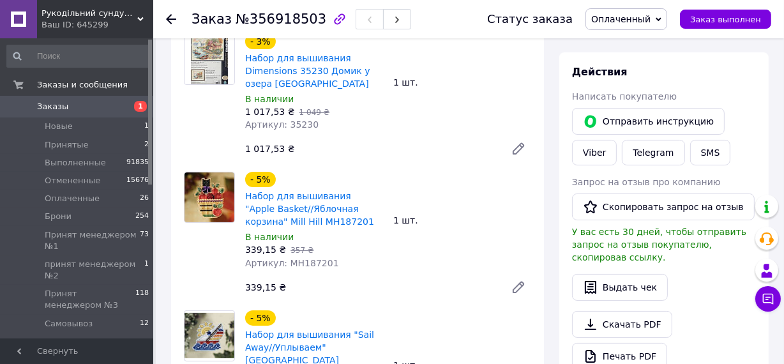
scroll to position [174, 0]
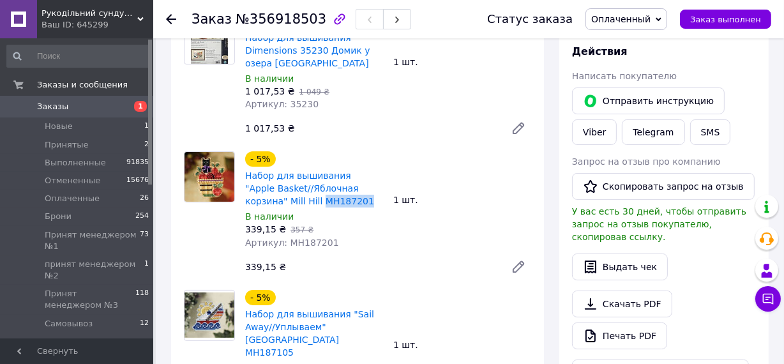
drag, startPoint x: 261, startPoint y: 200, endPoint x: 320, endPoint y: 203, distance: 58.9
copy link "MH187201"
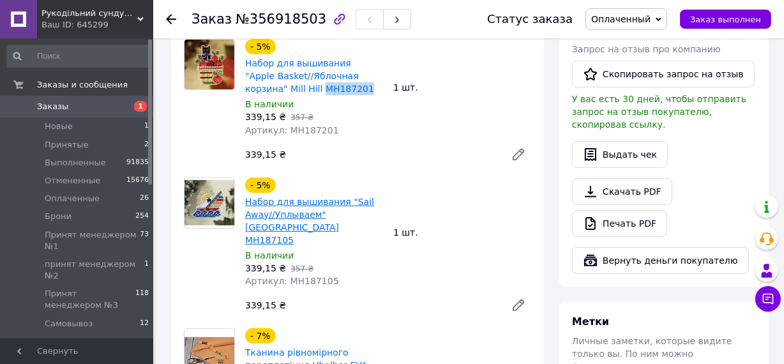
scroll to position [290, 0]
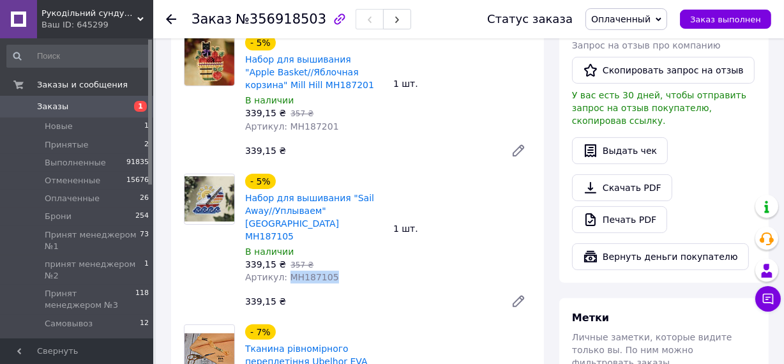
drag, startPoint x: 284, startPoint y: 265, endPoint x: 333, endPoint y: 264, distance: 49.8
click at [333, 271] on div "Артикул: MH187105" at bounding box center [314, 277] width 138 height 13
copy span "MH187105"
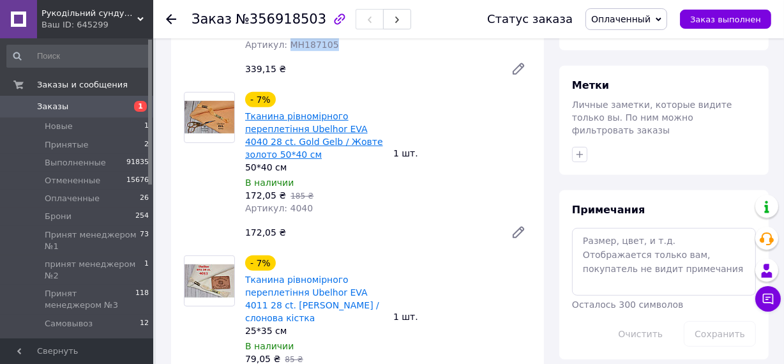
scroll to position [406, 0]
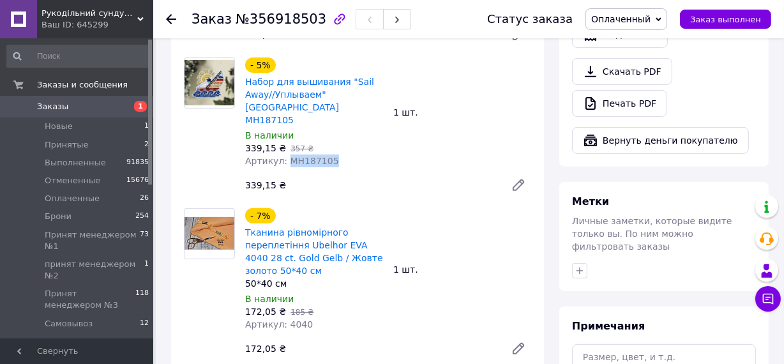
copy span "MH187105"
click at [632, 90] on link "Печать PDF" at bounding box center [619, 103] width 95 height 27
click at [57, 102] on span "Заказы" at bounding box center [52, 106] width 31 height 11
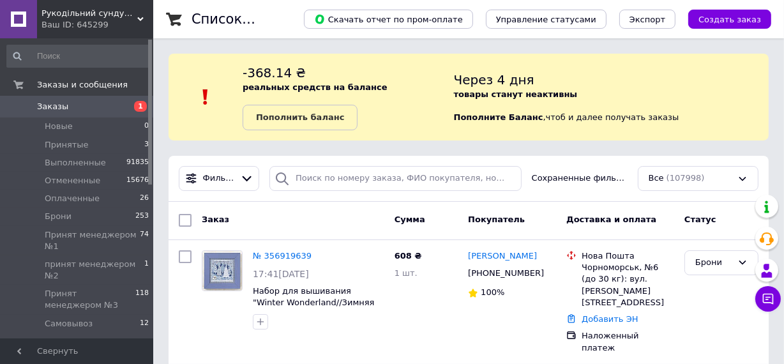
click at [56, 102] on span "Заказы" at bounding box center [52, 106] width 31 height 11
click at [57, 108] on span "Заказы" at bounding box center [52, 106] width 31 height 11
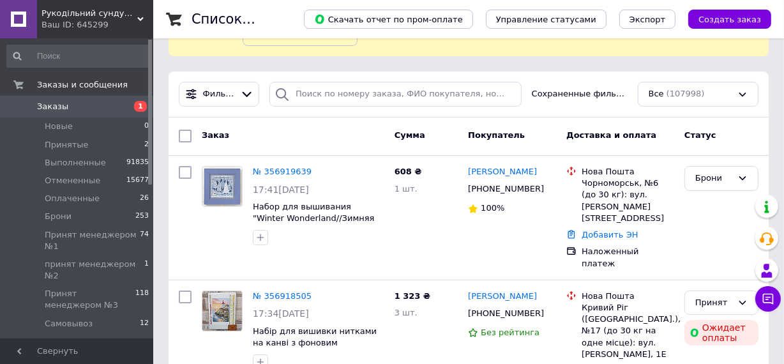
scroll to position [232, 0]
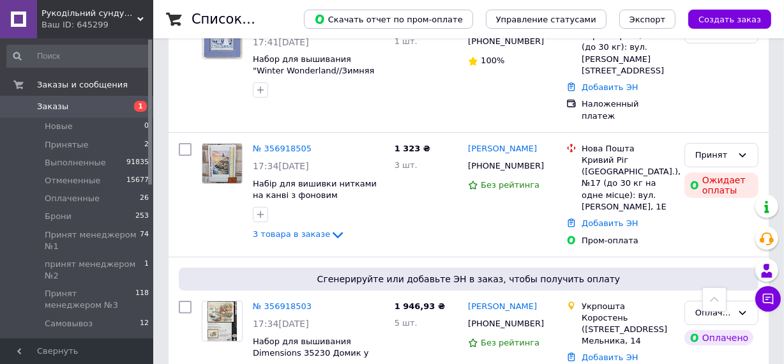
click at [61, 105] on span "Заказы" at bounding box center [52, 106] width 31 height 11
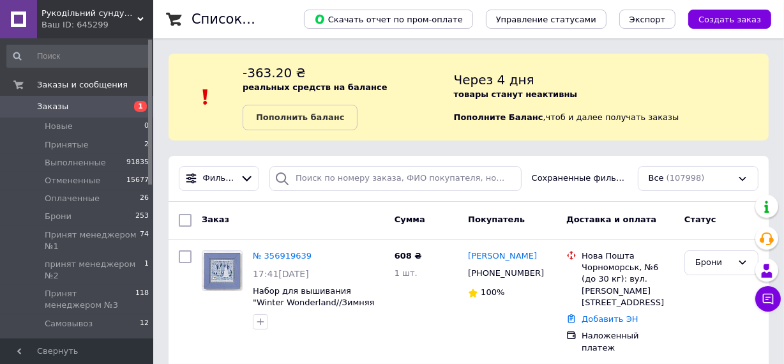
click at [57, 107] on span "Заказы" at bounding box center [52, 106] width 31 height 11
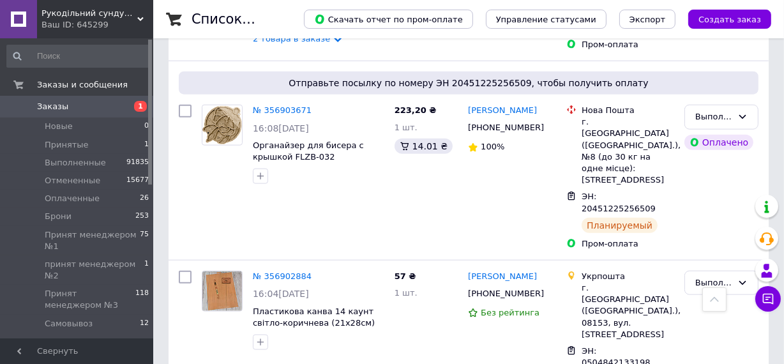
scroll to position [1393, 0]
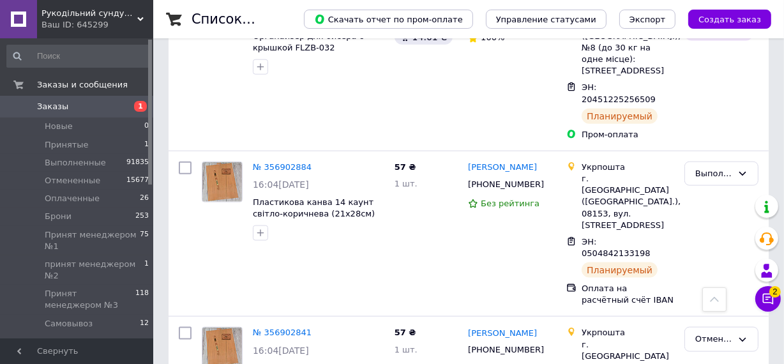
click at [61, 107] on span "Заказы" at bounding box center [52, 106] width 31 height 11
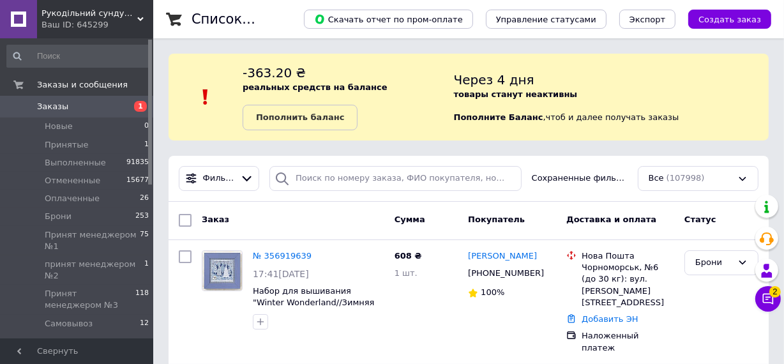
click at [49, 109] on span "Заказы" at bounding box center [52, 106] width 31 height 11
click at [50, 113] on link "Заказы 1" at bounding box center [78, 107] width 156 height 22
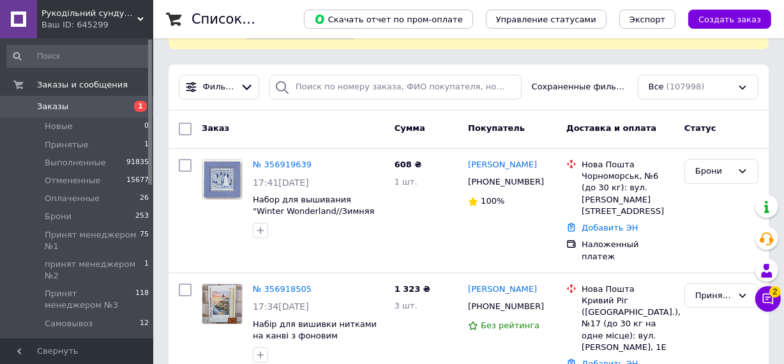
scroll to position [116, 0]
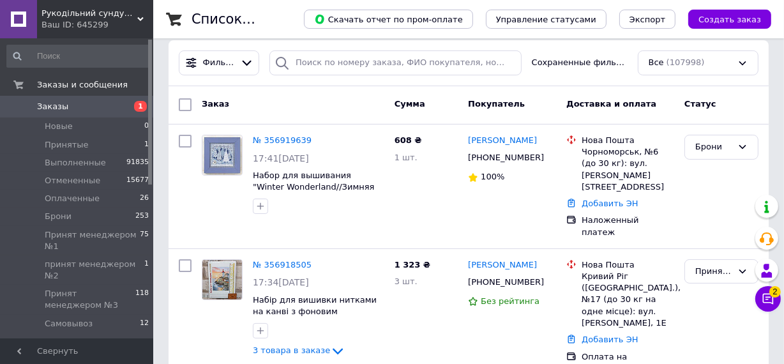
click at [55, 109] on span "Заказы" at bounding box center [52, 106] width 31 height 11
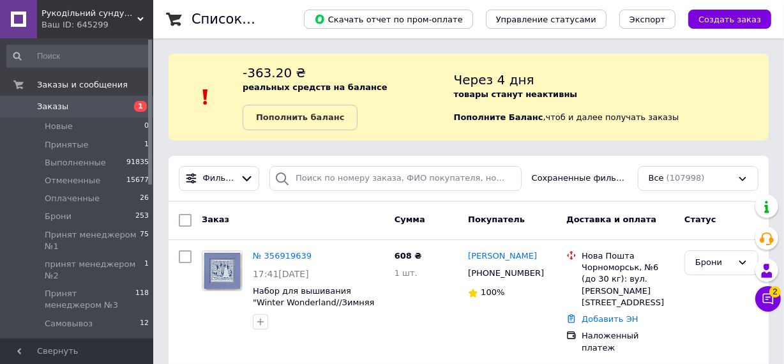
click at [62, 103] on span "Заказы" at bounding box center [52, 106] width 31 height 11
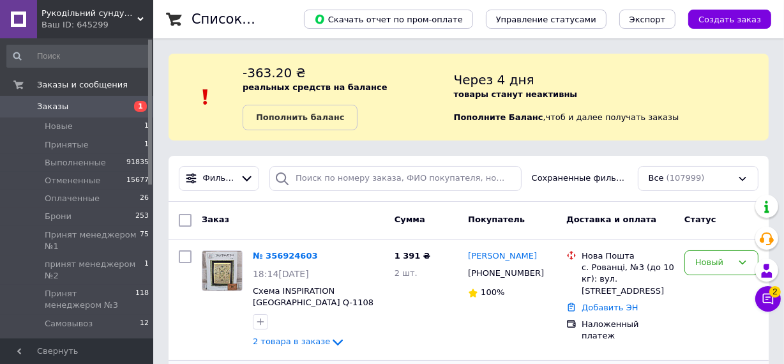
scroll to position [116, 0]
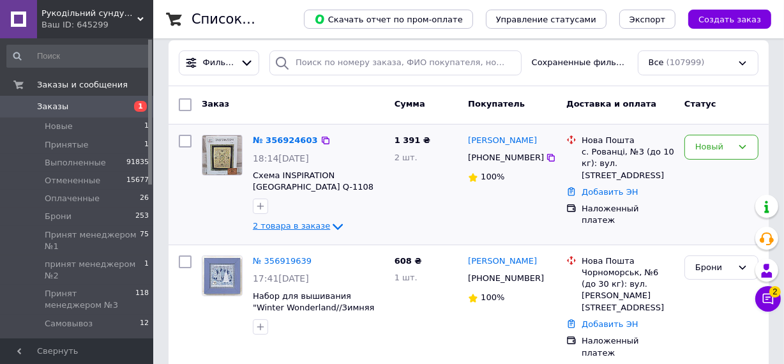
click at [294, 225] on span "2 товара в заказе" at bounding box center [291, 227] width 77 height 10
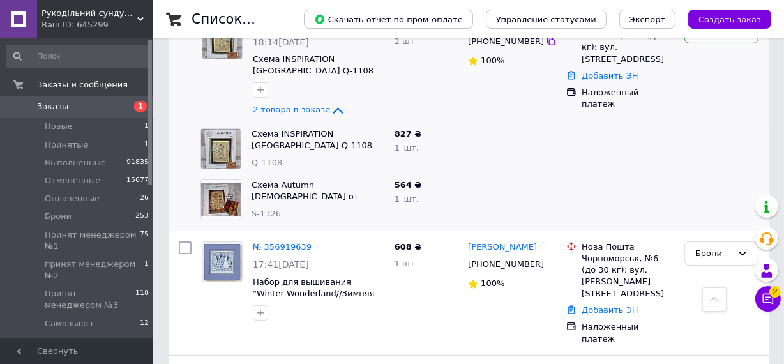
scroll to position [0, 0]
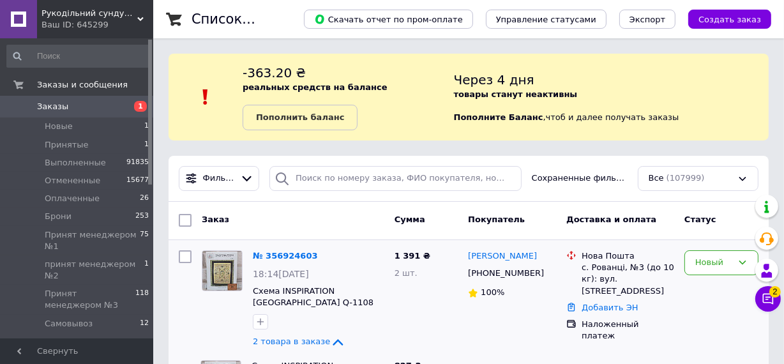
click at [55, 103] on span "Заказы" at bounding box center [52, 106] width 31 height 11
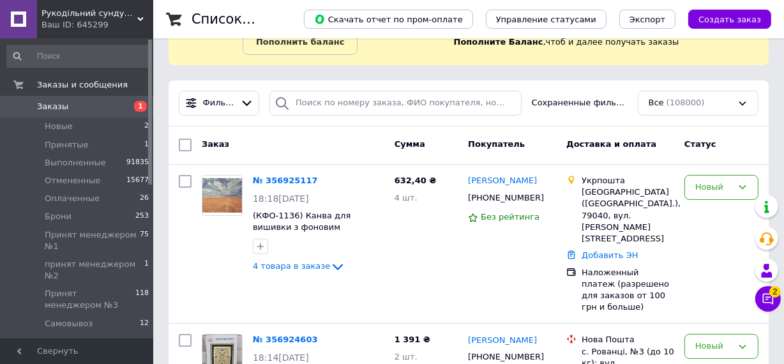
scroll to position [174, 0]
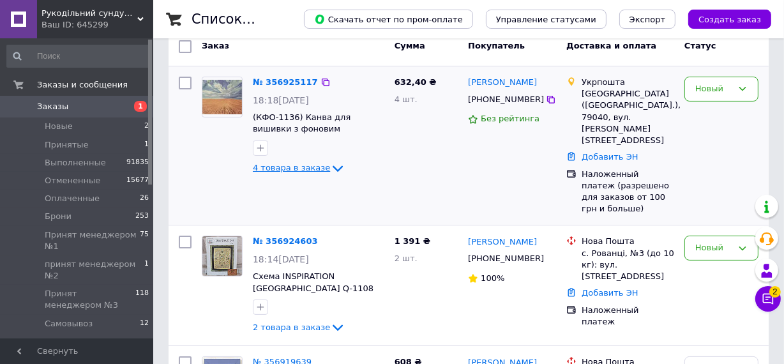
click at [313, 167] on span "4 товара в заказе" at bounding box center [291, 169] width 77 height 10
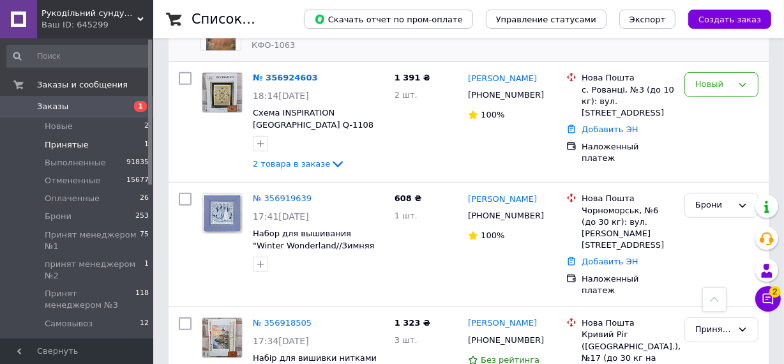
scroll to position [406, 0]
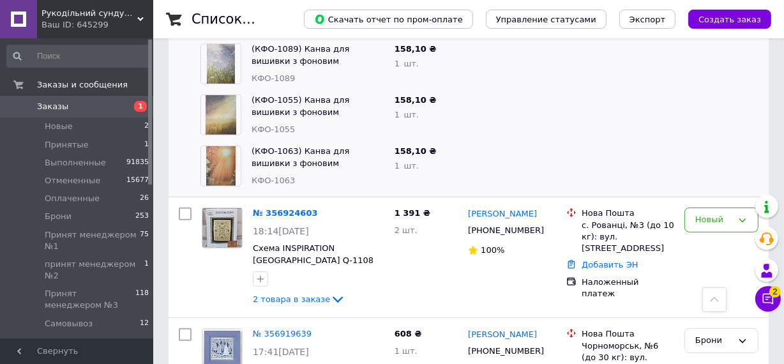
click at [61, 103] on span "Заказы" at bounding box center [52, 106] width 31 height 11
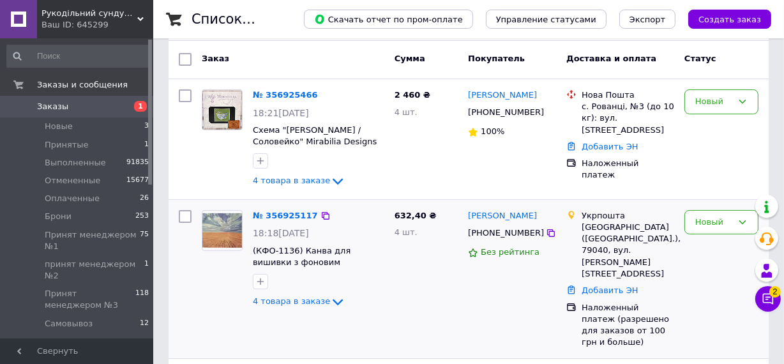
scroll to position [174, 0]
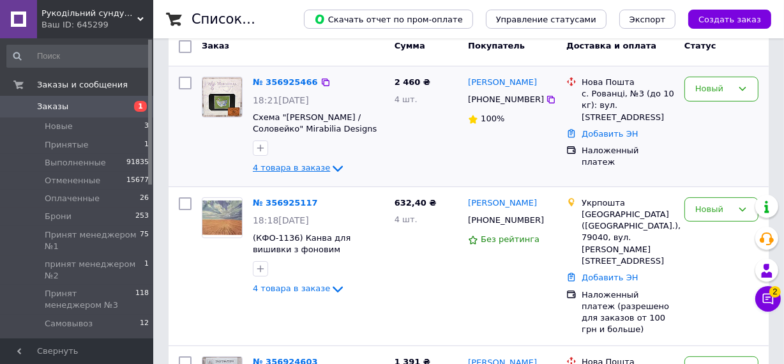
click at [300, 171] on span "4 товара в заказе" at bounding box center [291, 169] width 77 height 10
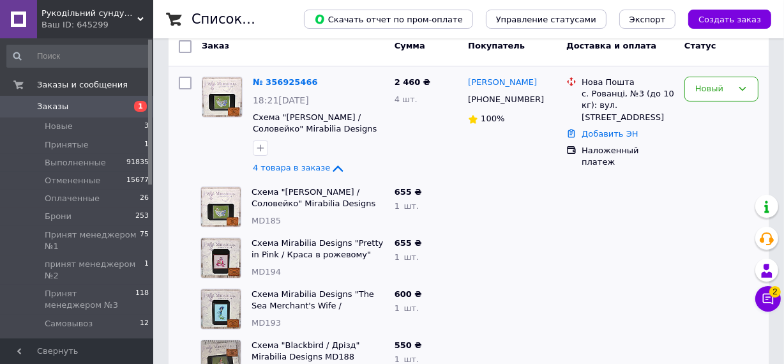
click at [45, 104] on span "Заказы" at bounding box center [52, 106] width 31 height 11
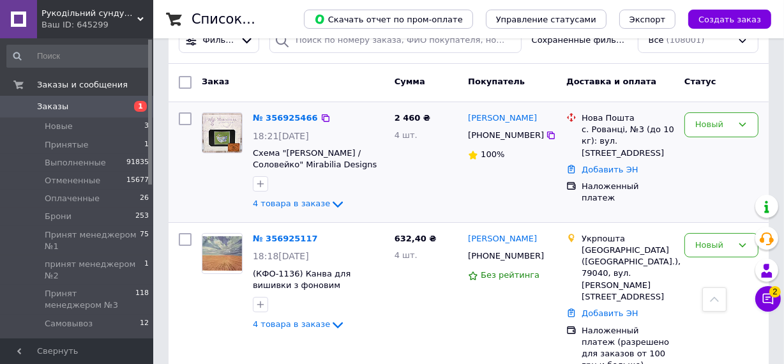
scroll to position [116, 0]
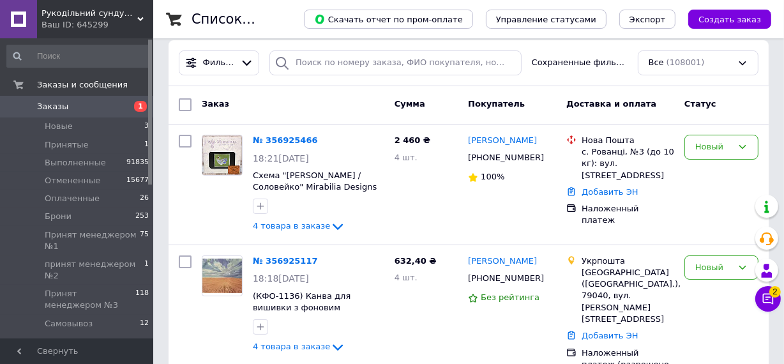
click at [52, 102] on span "Заказы" at bounding box center [52, 106] width 31 height 11
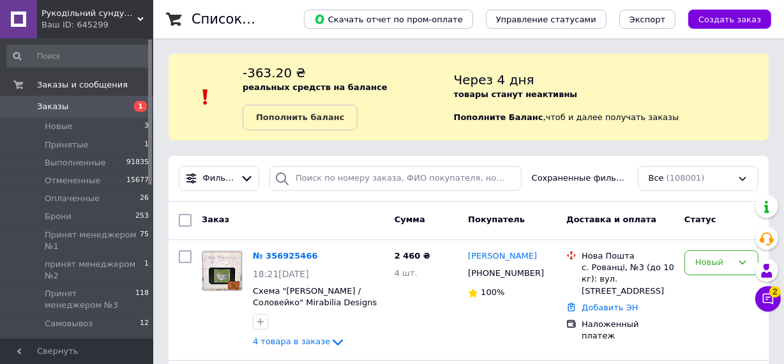
click at [42, 105] on span "Заказы" at bounding box center [52, 106] width 31 height 11
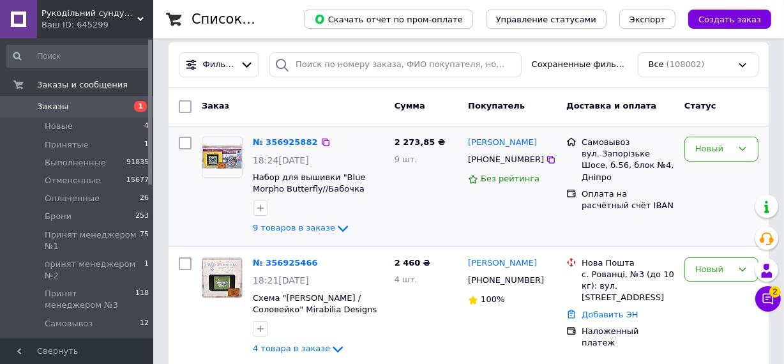
scroll to position [116, 0]
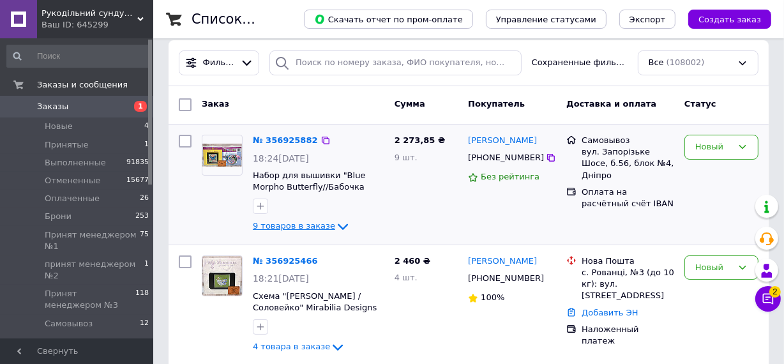
click at [289, 224] on span "9 товаров в заказе" at bounding box center [294, 227] width 82 height 10
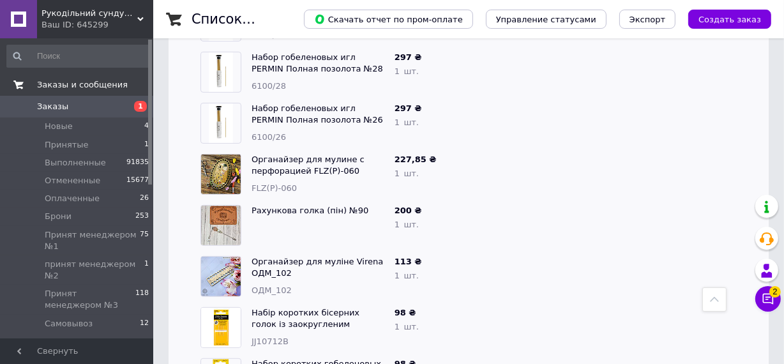
scroll to position [290, 0]
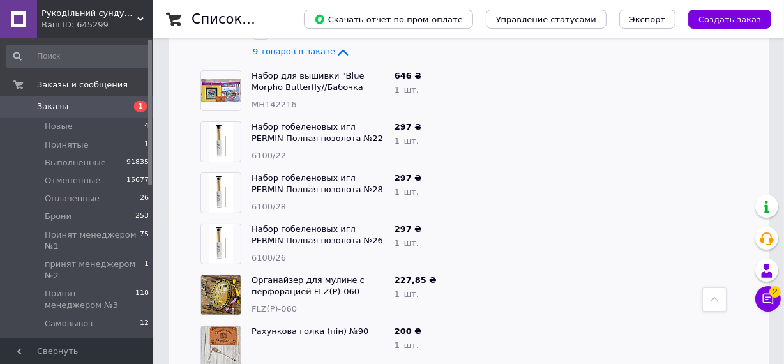
click at [61, 102] on span "Заказы" at bounding box center [52, 106] width 31 height 11
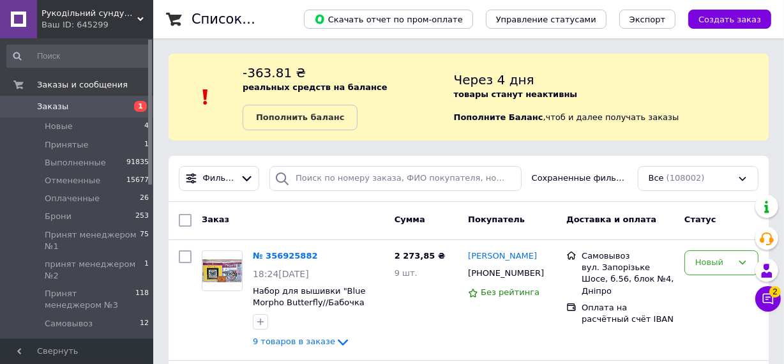
click at [53, 102] on span "Заказы" at bounding box center [52, 106] width 31 height 11
click at [47, 105] on span "Заказы" at bounding box center [52, 106] width 31 height 11
click at [51, 102] on span "Заказы" at bounding box center [52, 106] width 31 height 11
